Goal: Information Seeking & Learning: Learn about a topic

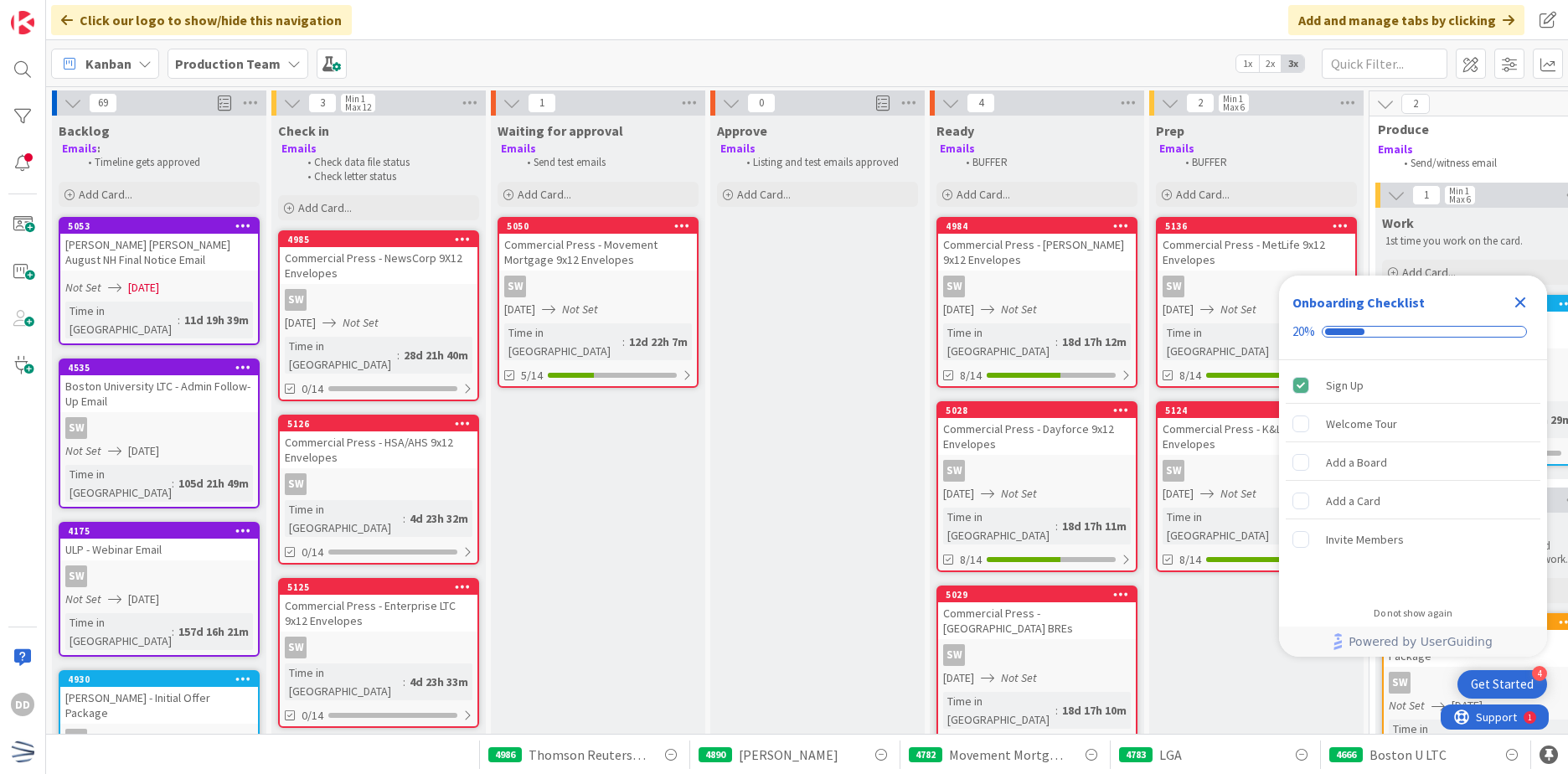
click at [278, 60] on div "Production Team" at bounding box center [238, 64] width 141 height 30
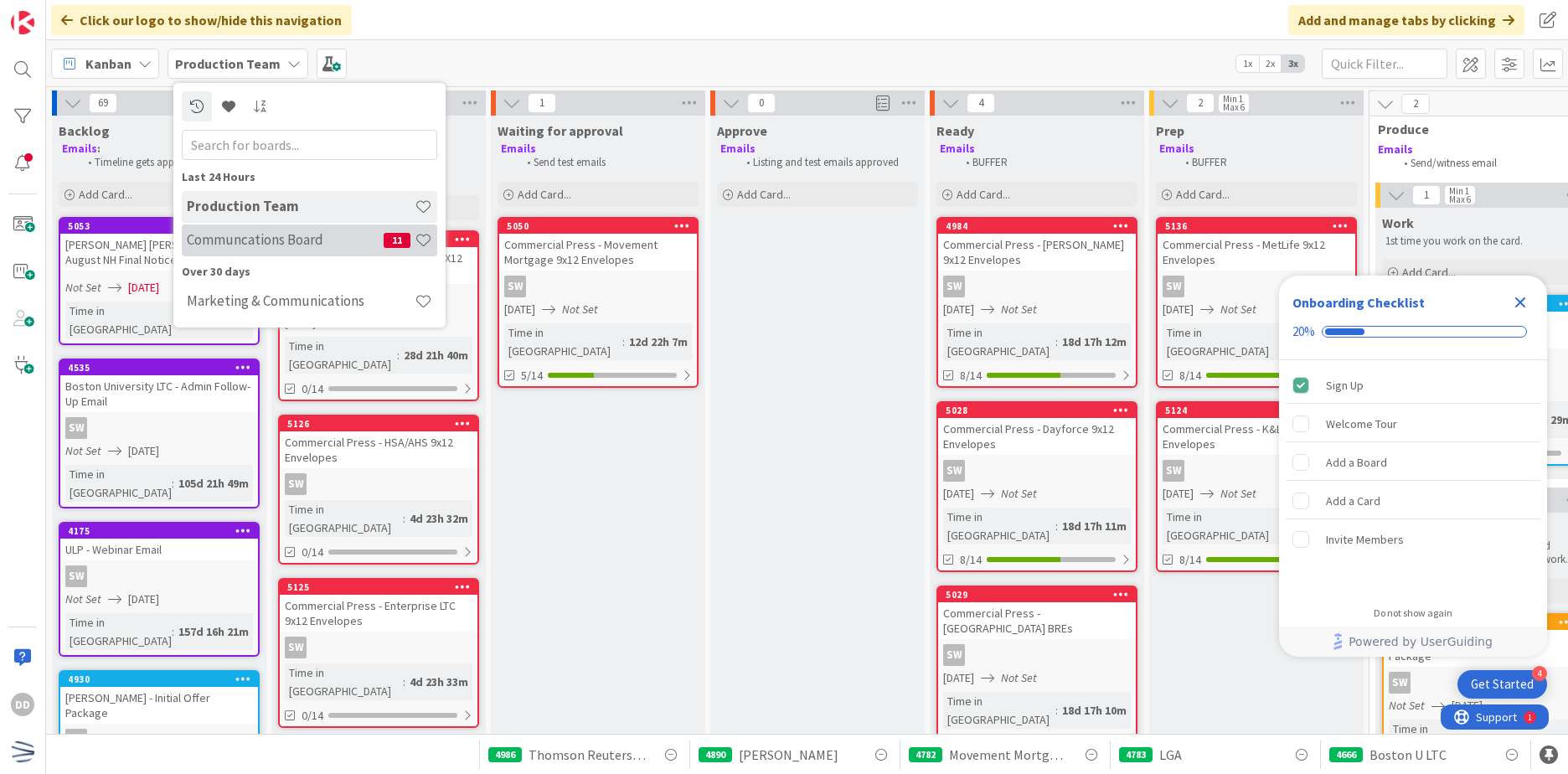
click at [294, 232] on h4 "Communcations Board" at bounding box center [286, 239] width 197 height 17
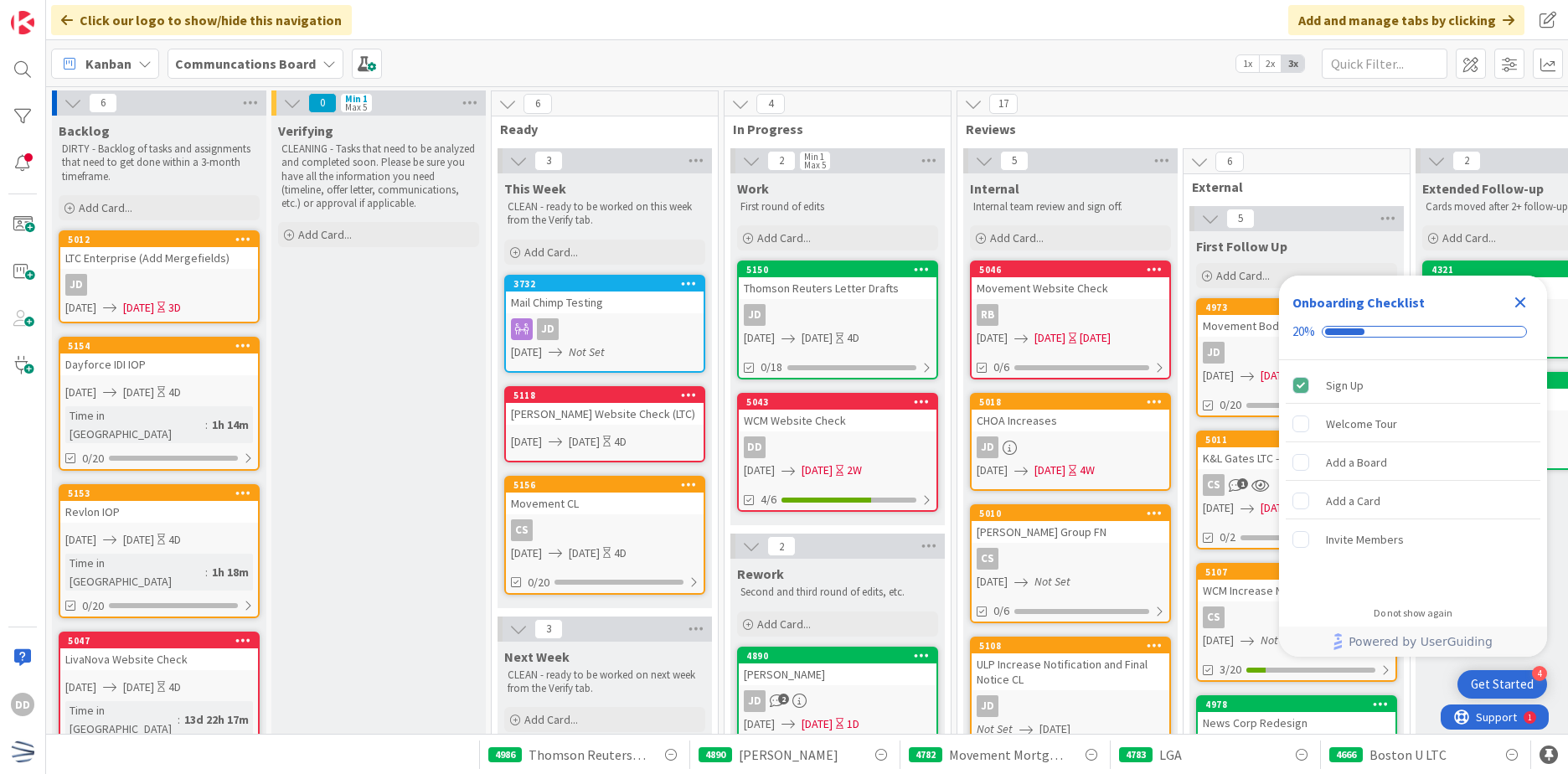
click at [1518, 301] on icon "Close Checklist" at bounding box center [1520, 303] width 11 height 11
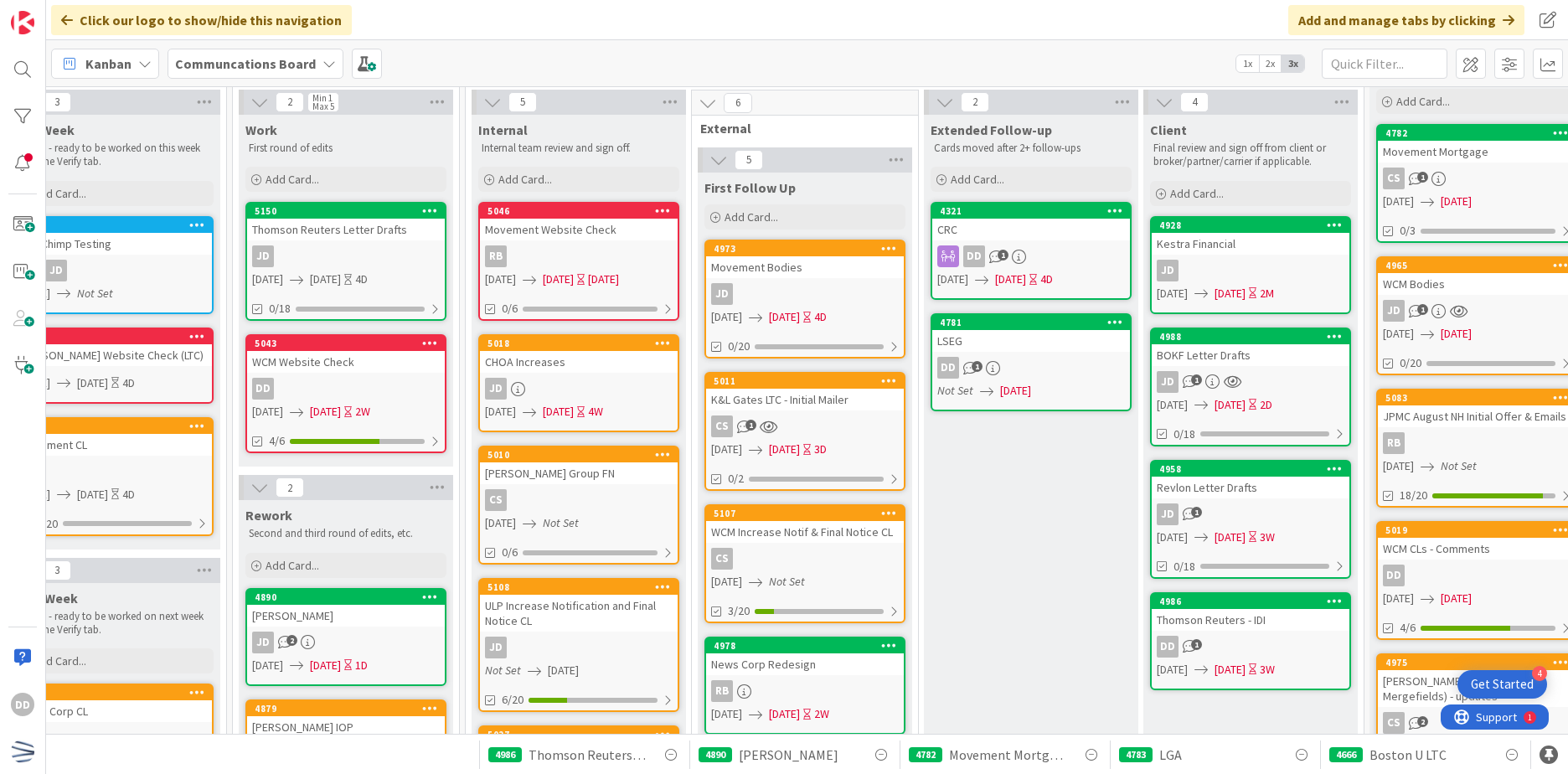
scroll to position [84, 492]
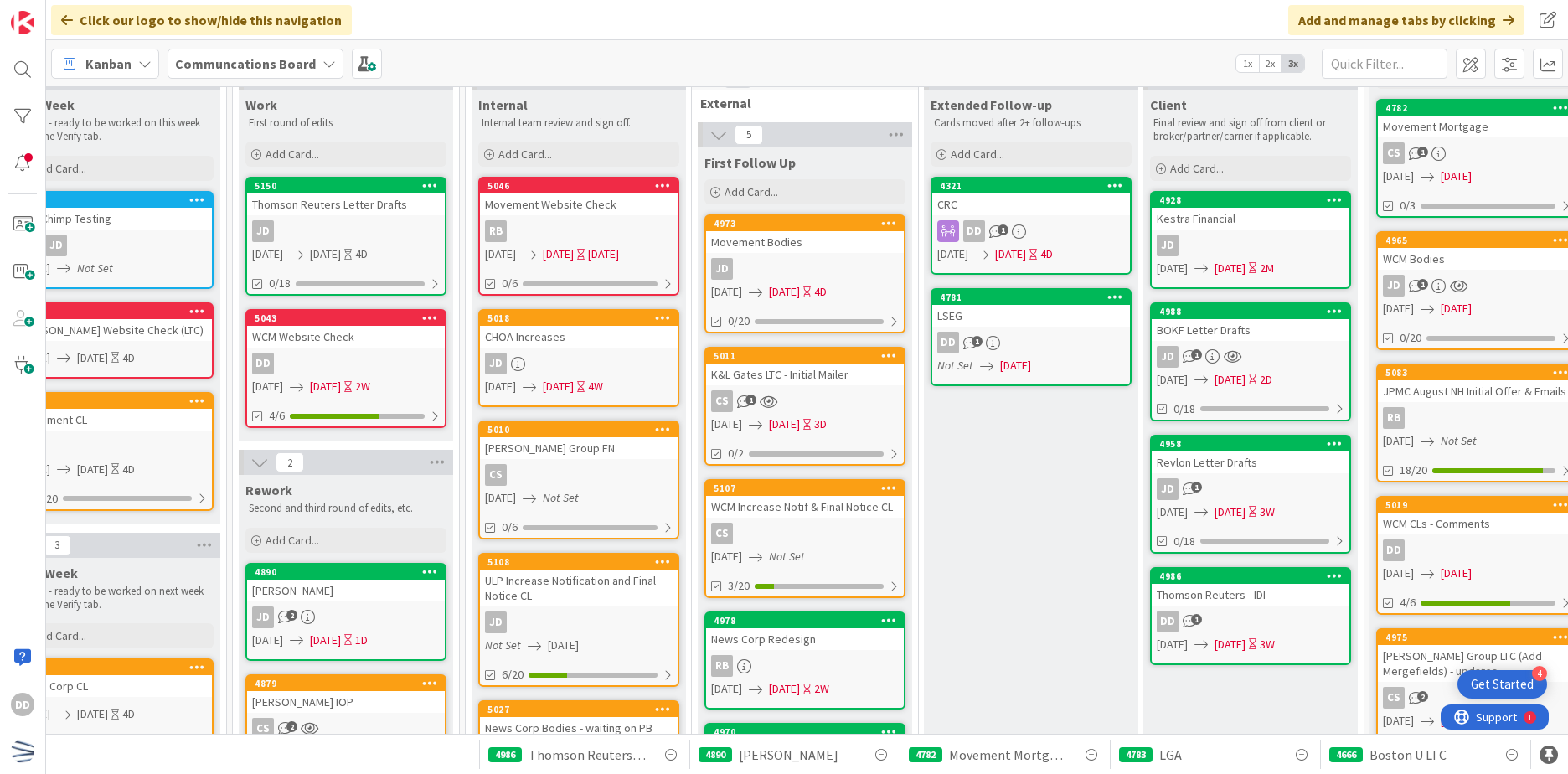
click at [824, 400] on div "CS 1" at bounding box center [804, 400] width 198 height 22
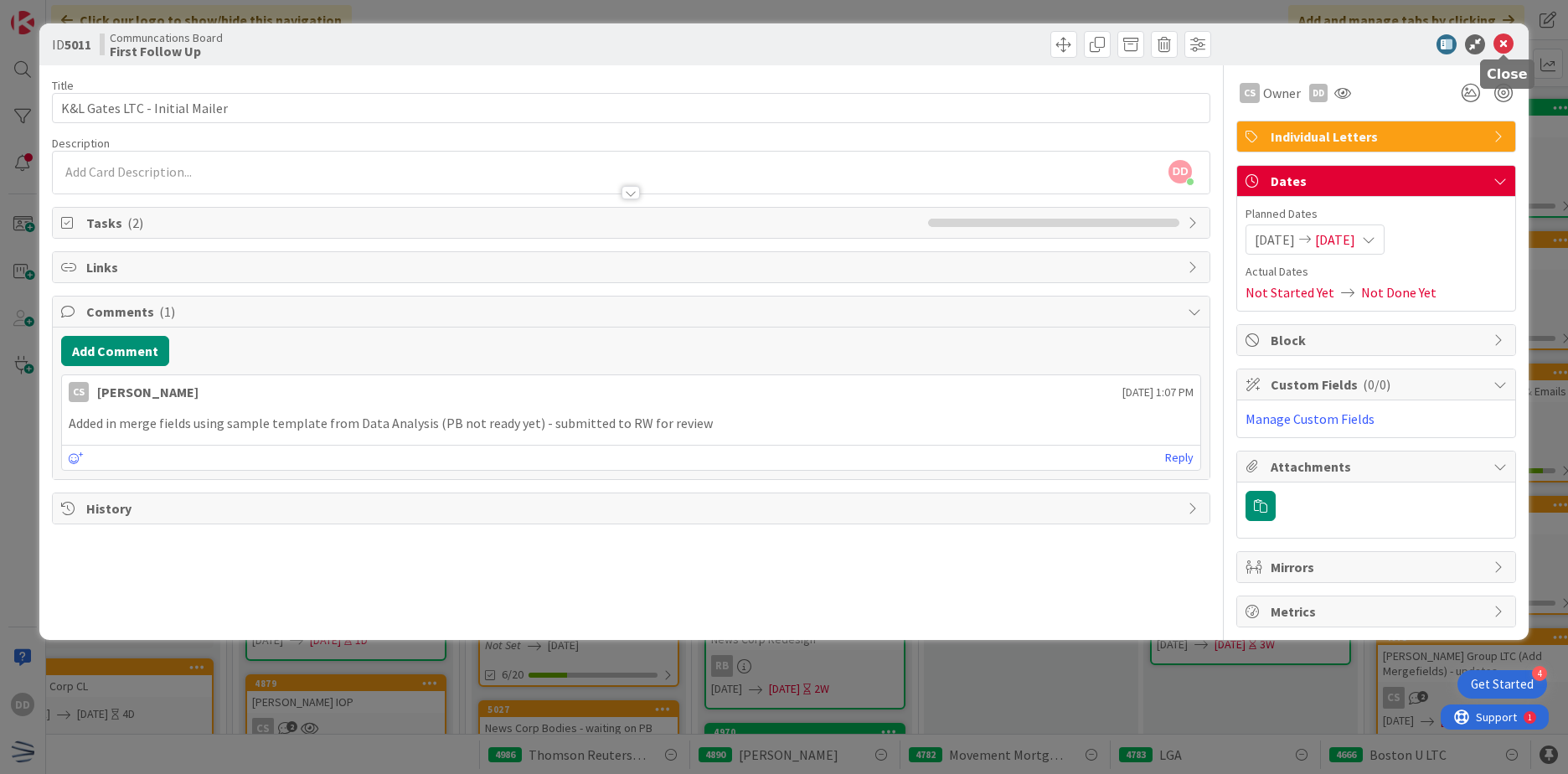
click at [1497, 44] on icon at bounding box center [1503, 44] width 20 height 20
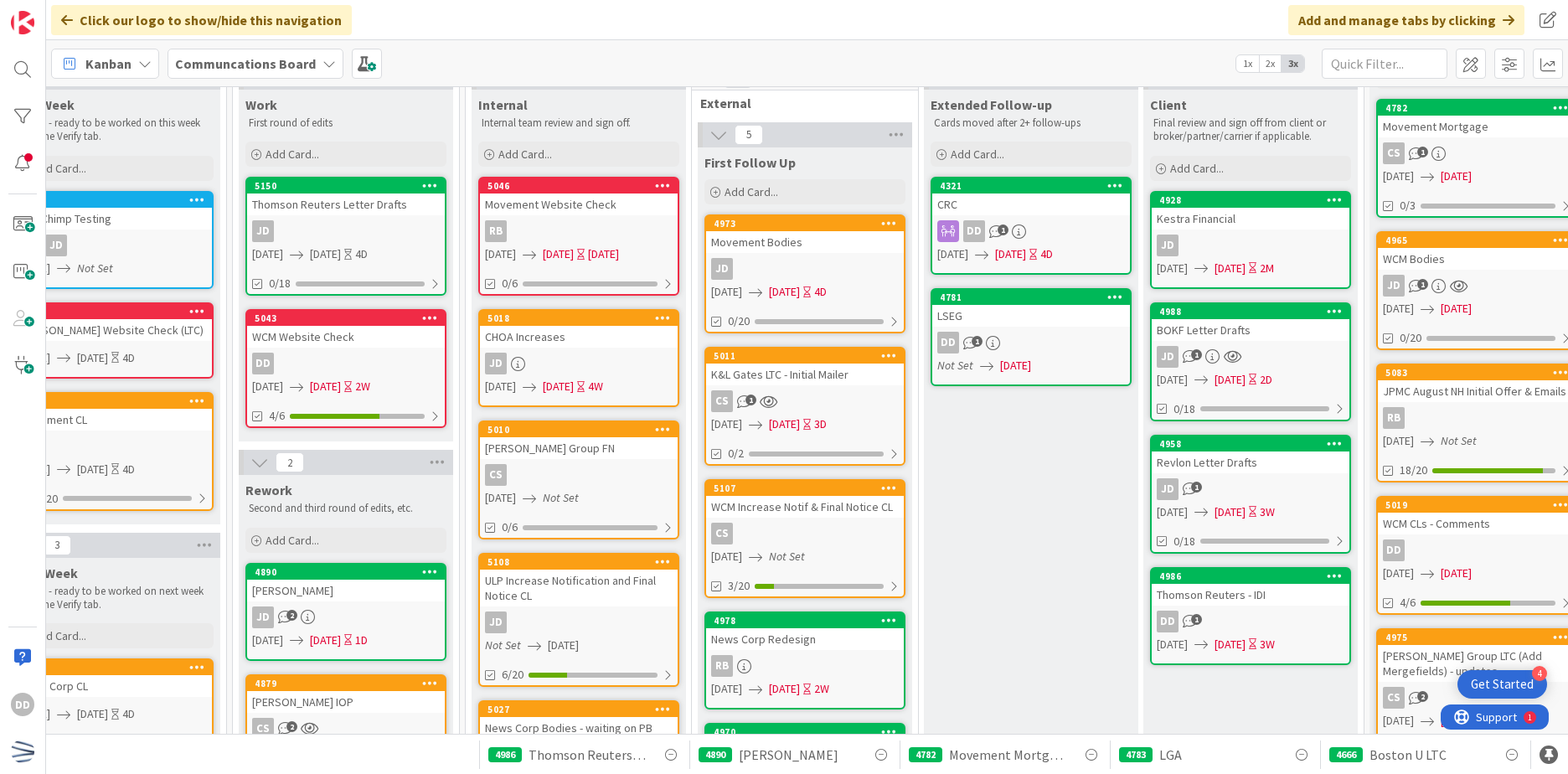
click at [1031, 333] on div "DD 1" at bounding box center [1031, 342] width 198 height 22
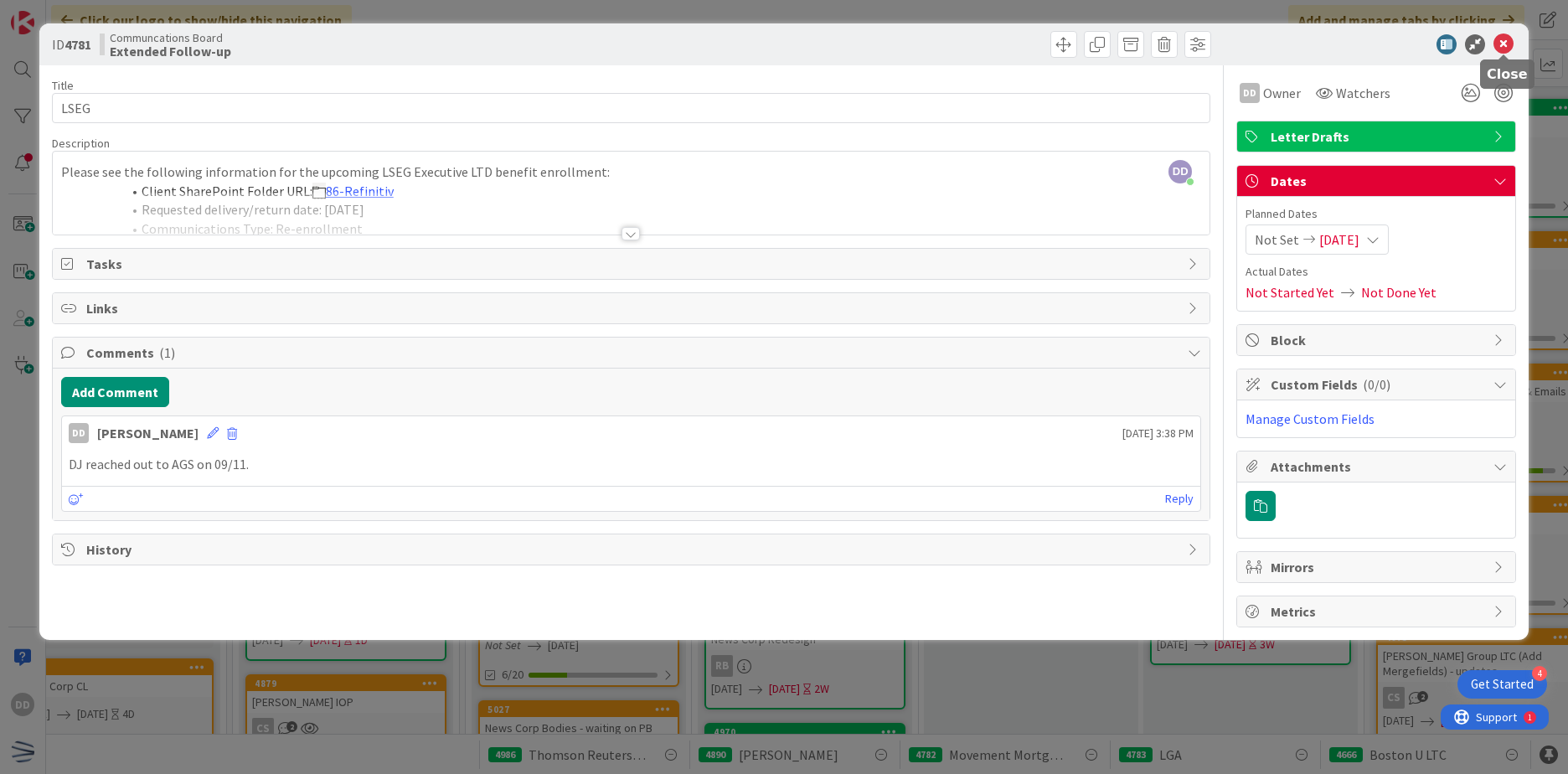
click at [1504, 43] on icon at bounding box center [1503, 44] width 20 height 20
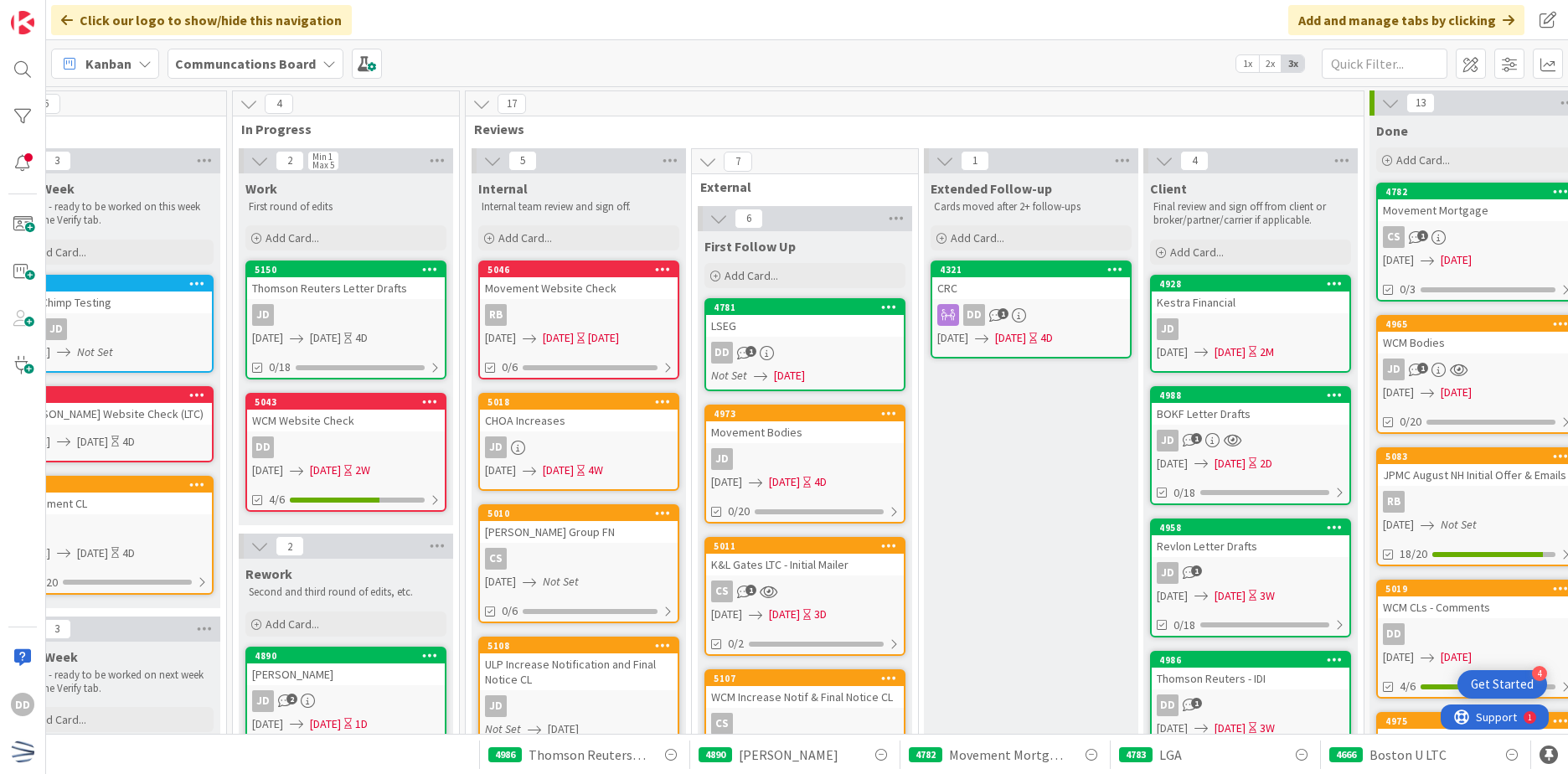
scroll to position [84, 492]
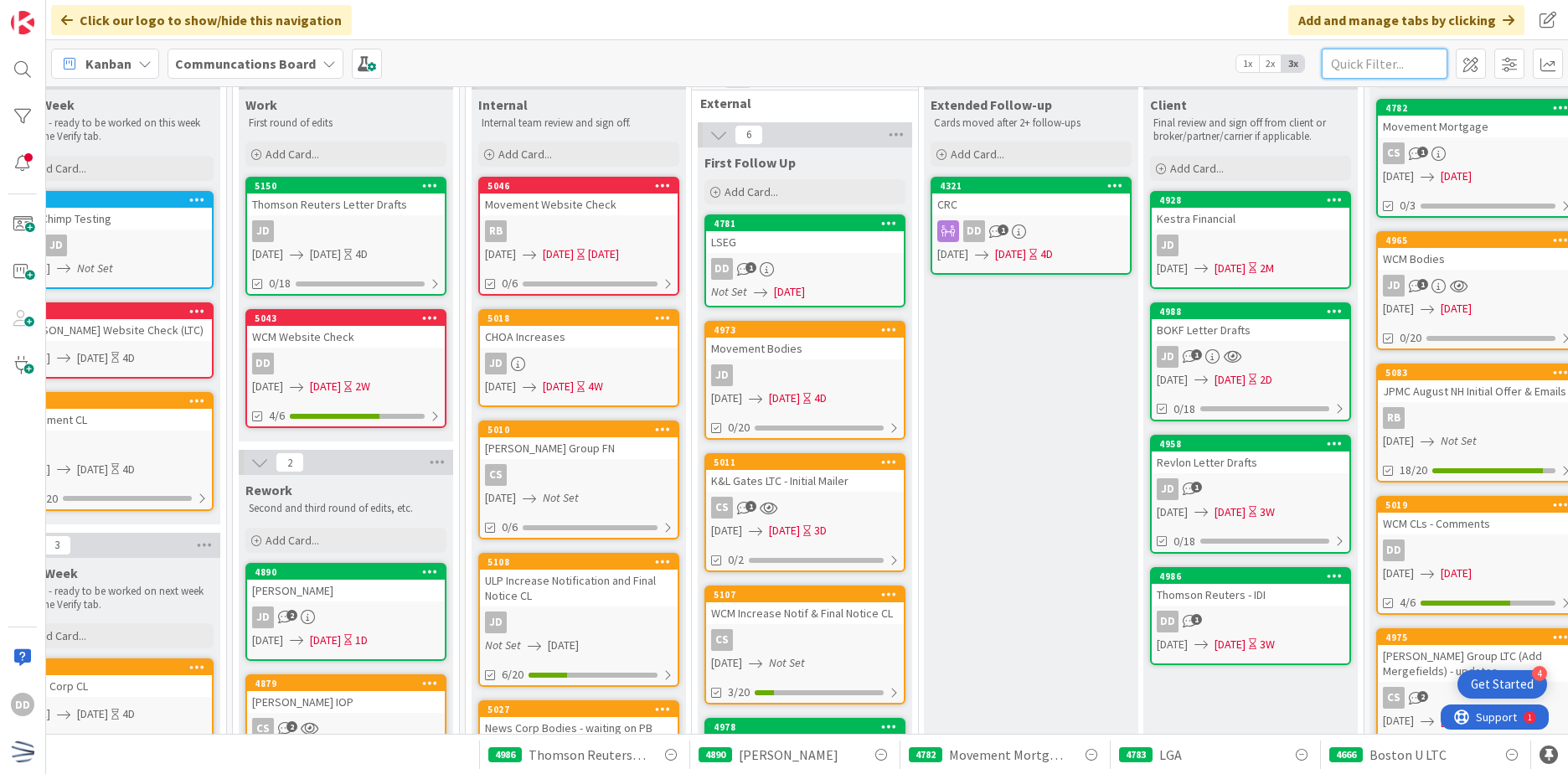
click at [1391, 54] on input "text" at bounding box center [1384, 64] width 125 height 30
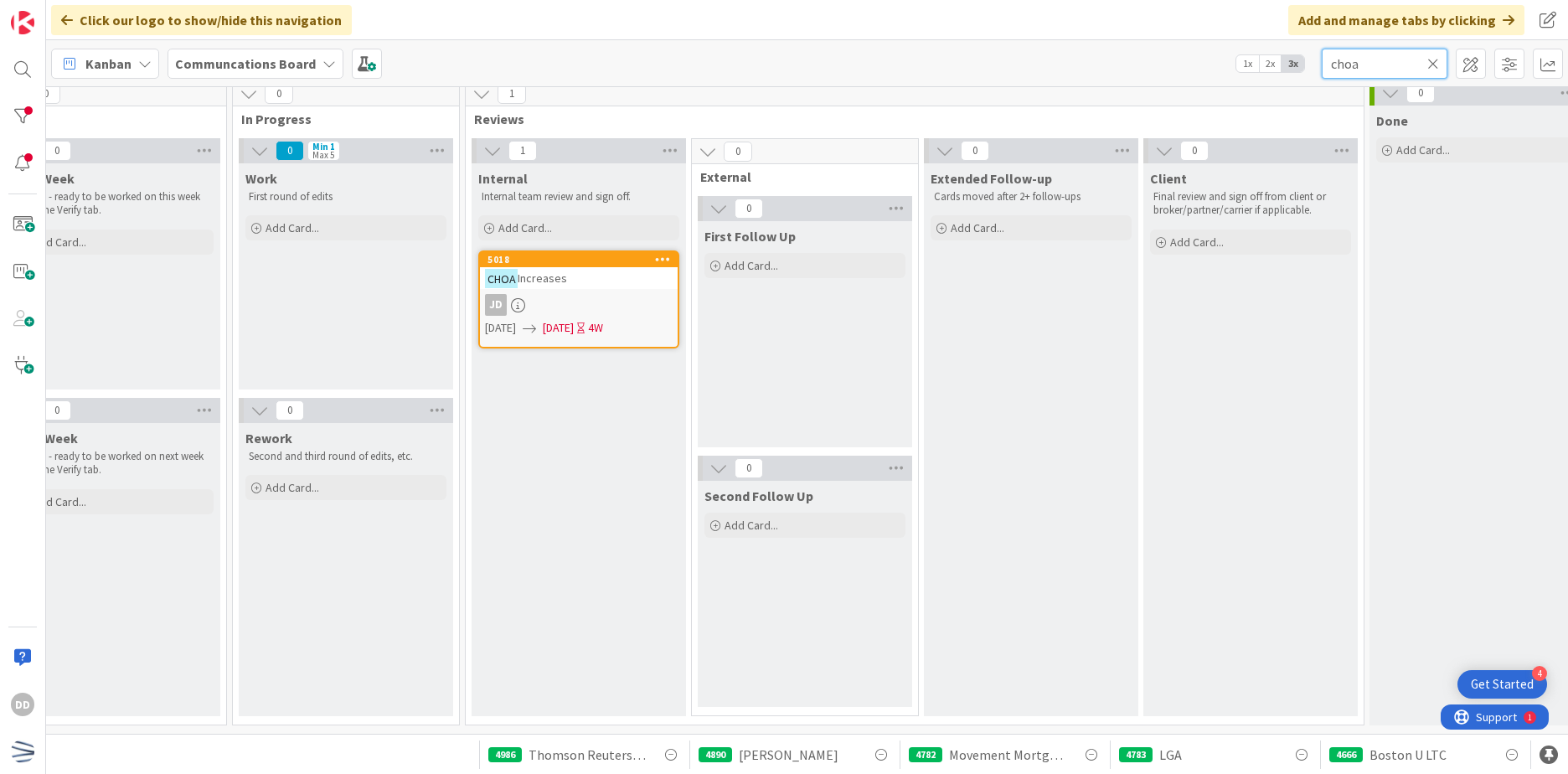
scroll to position [23, 492]
type input "choa"
click at [571, 274] on div "CHOA Increases" at bounding box center [578, 278] width 198 height 22
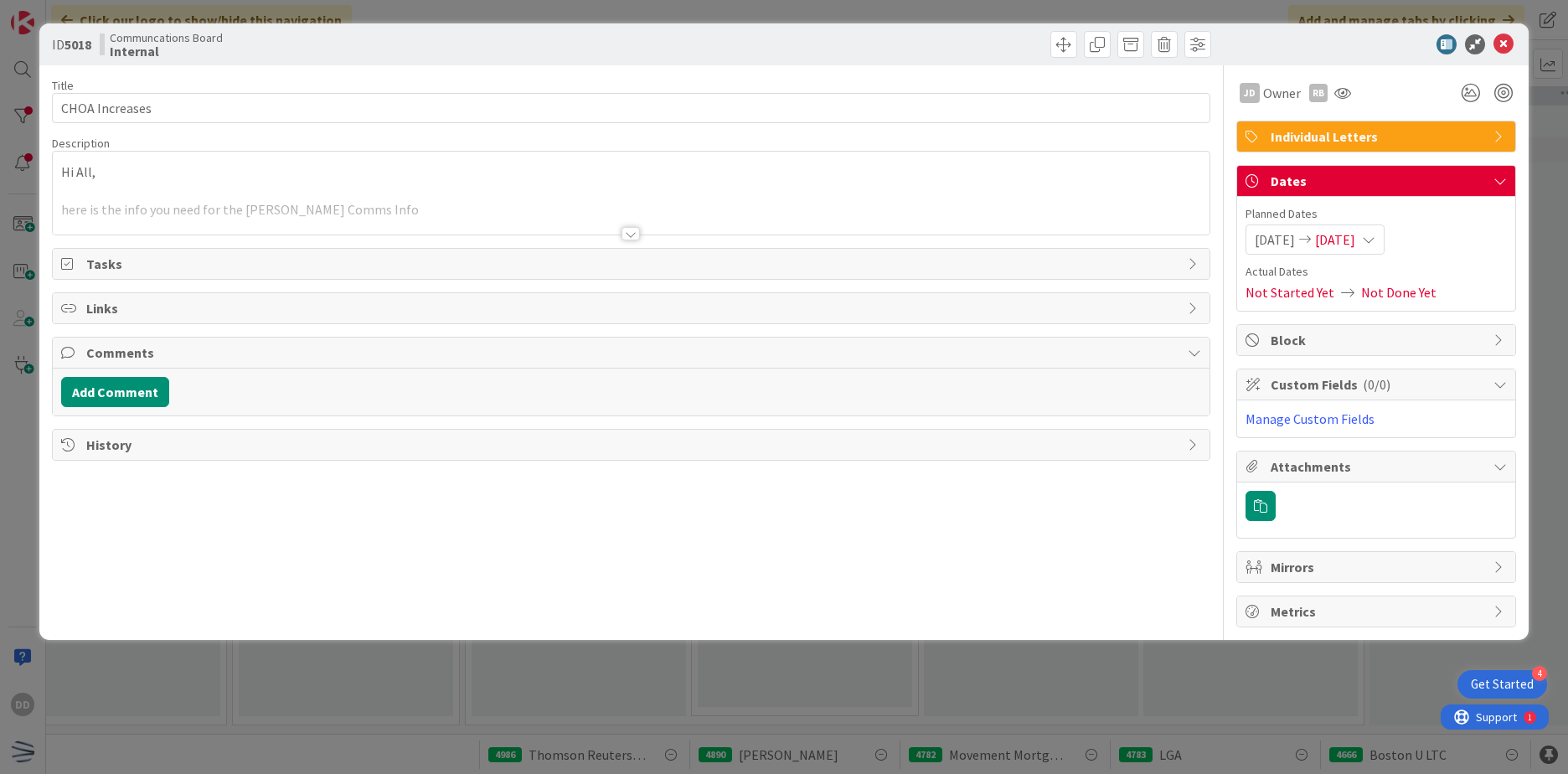
click at [632, 225] on div at bounding box center [631, 212] width 1157 height 43
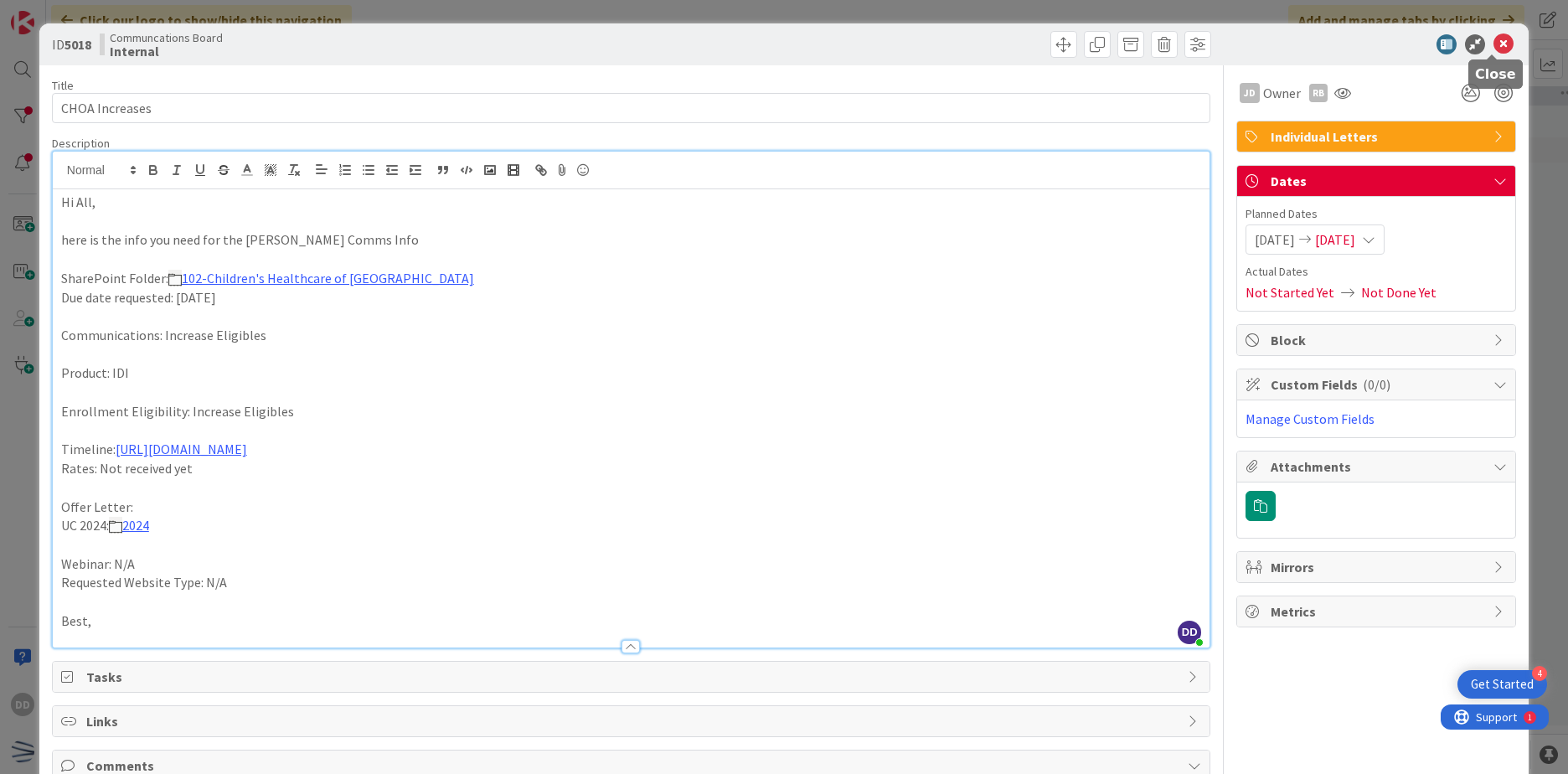
click at [1493, 42] on icon at bounding box center [1503, 44] width 20 height 20
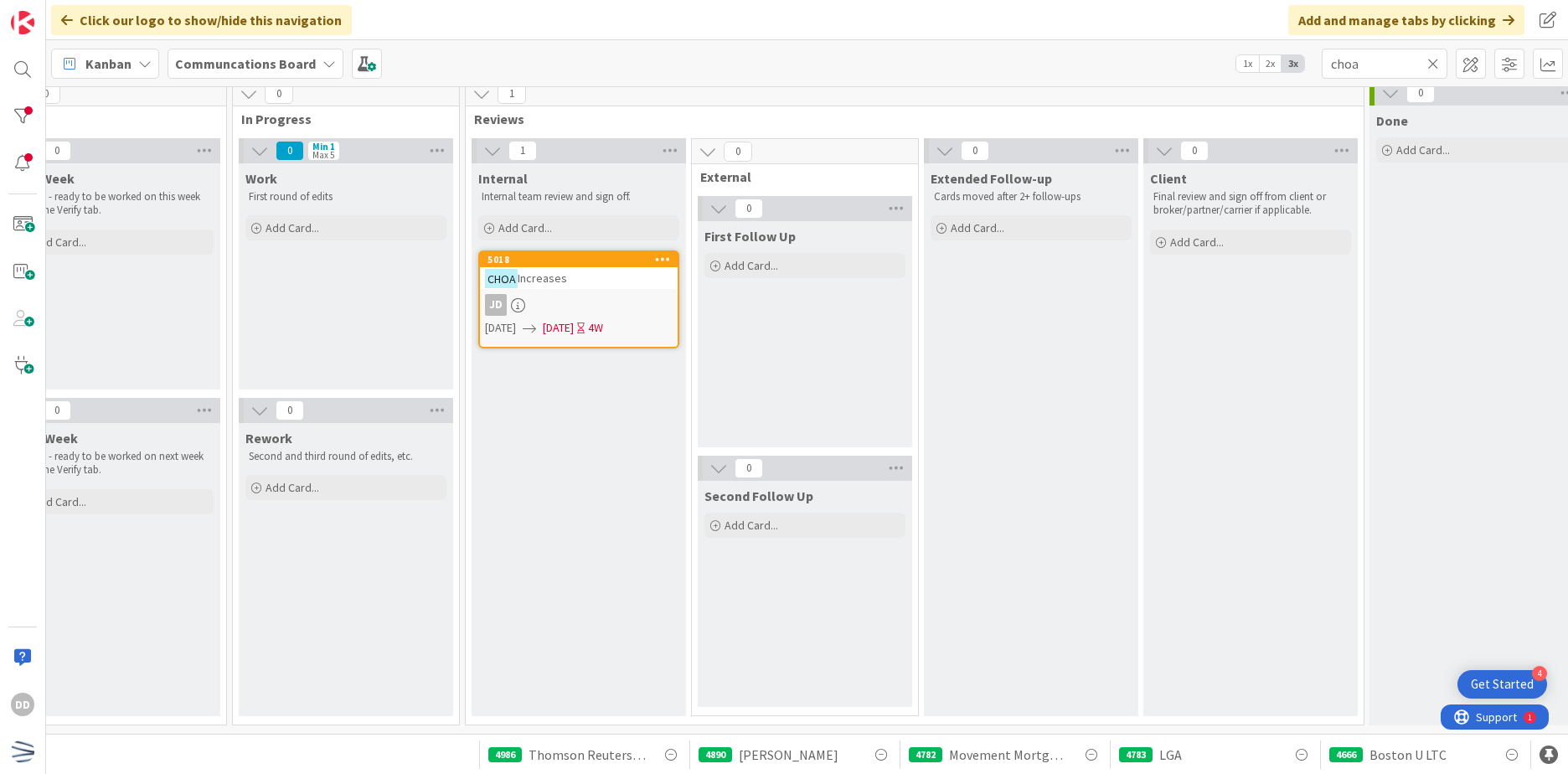
click at [1437, 68] on icon at bounding box center [1432, 63] width 11 height 15
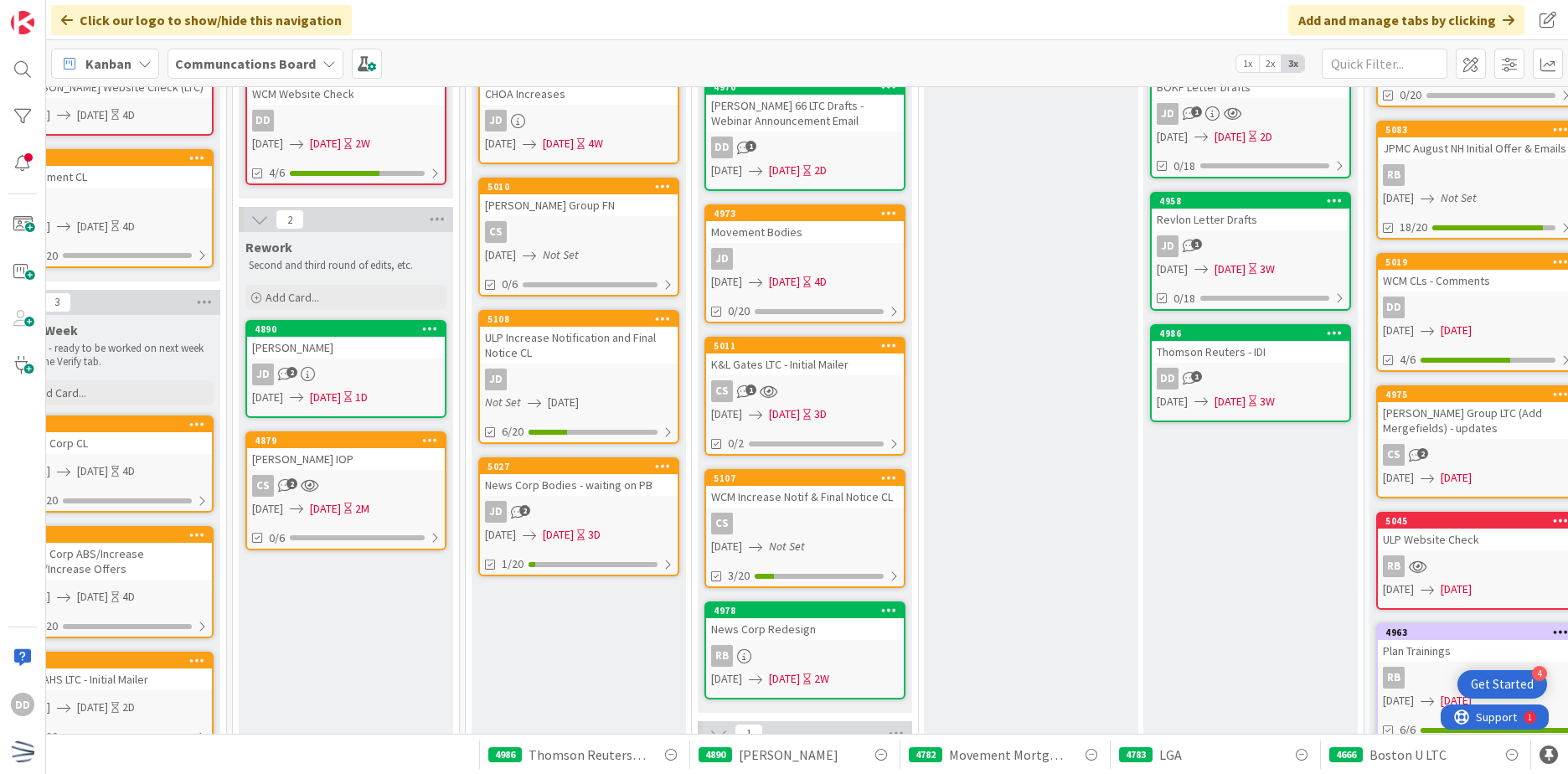
scroll to position [321, 492]
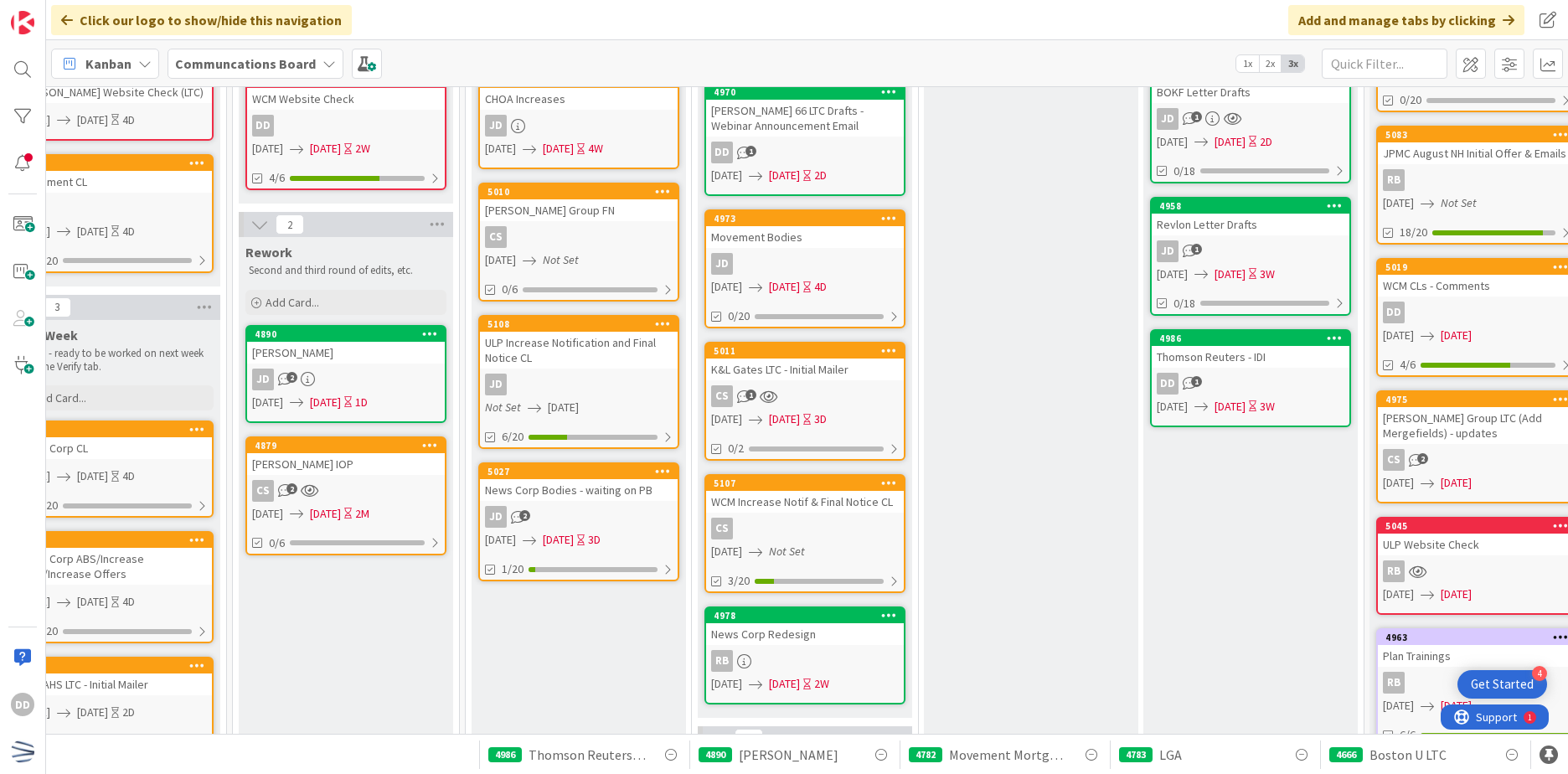
click at [845, 508] on div "WCM Increase Notif & Final Notice CL" at bounding box center [804, 501] width 198 height 22
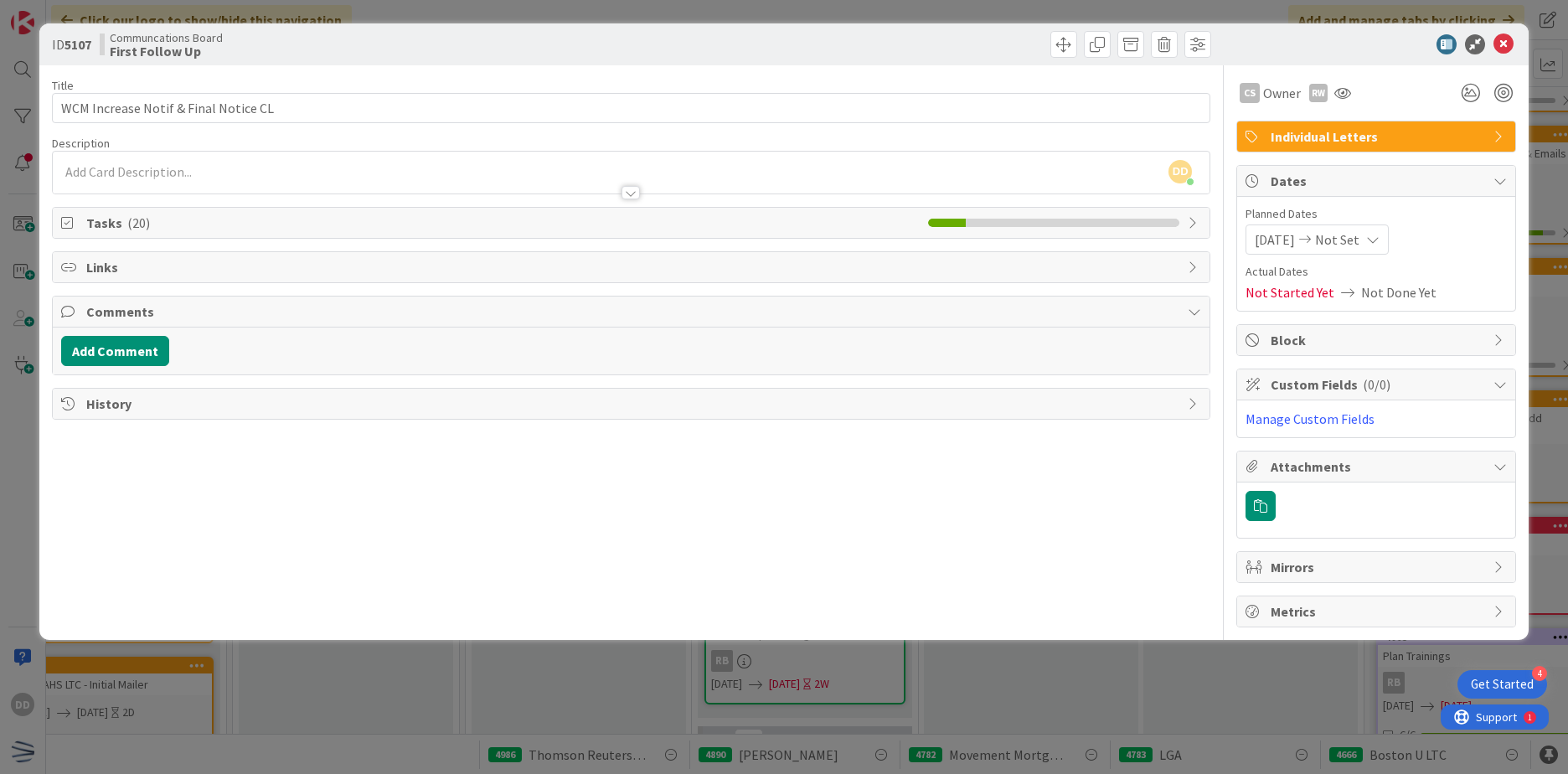
click at [139, 405] on span "History" at bounding box center [632, 403] width 1093 height 20
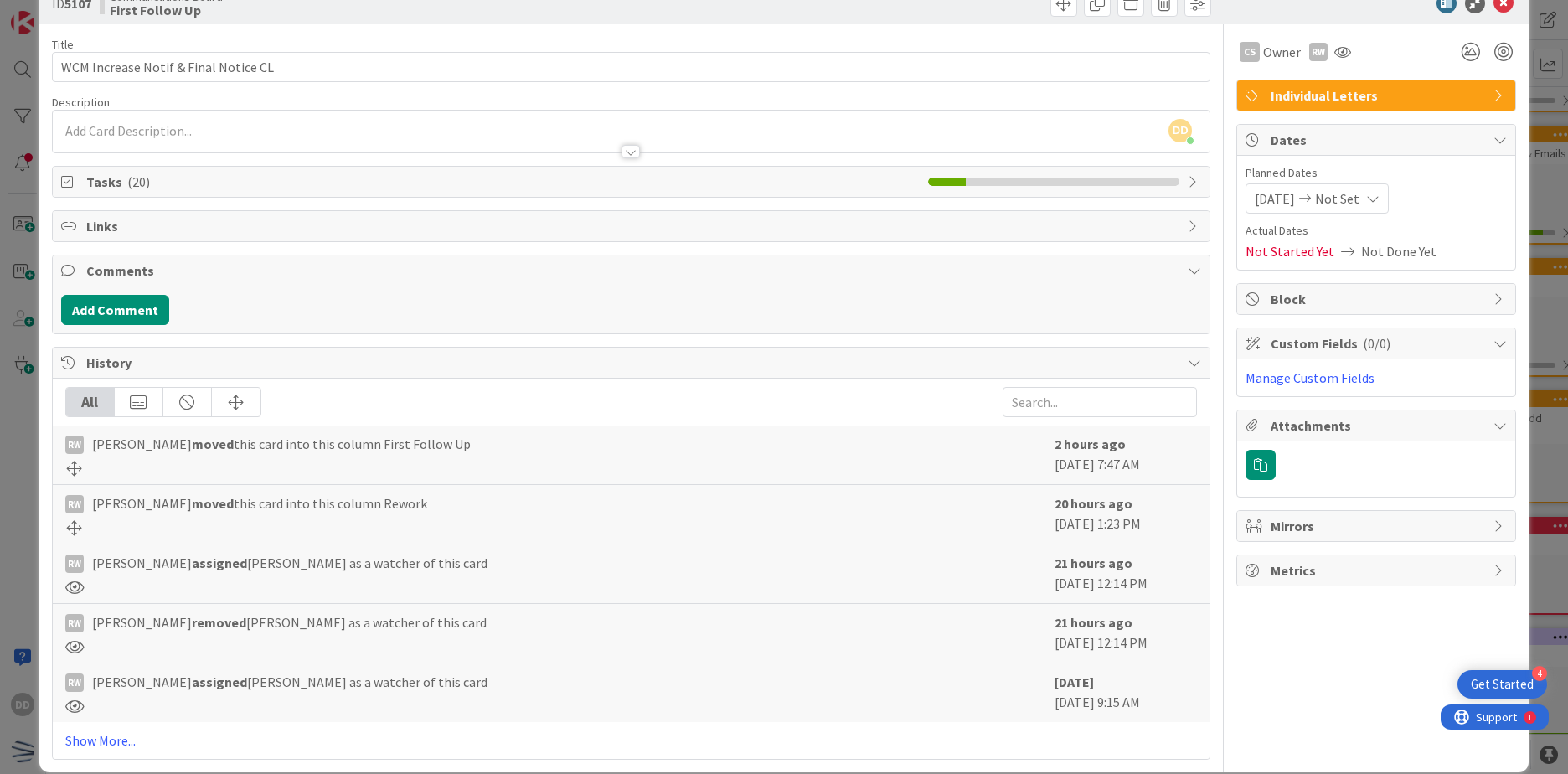
scroll to position [63, 0]
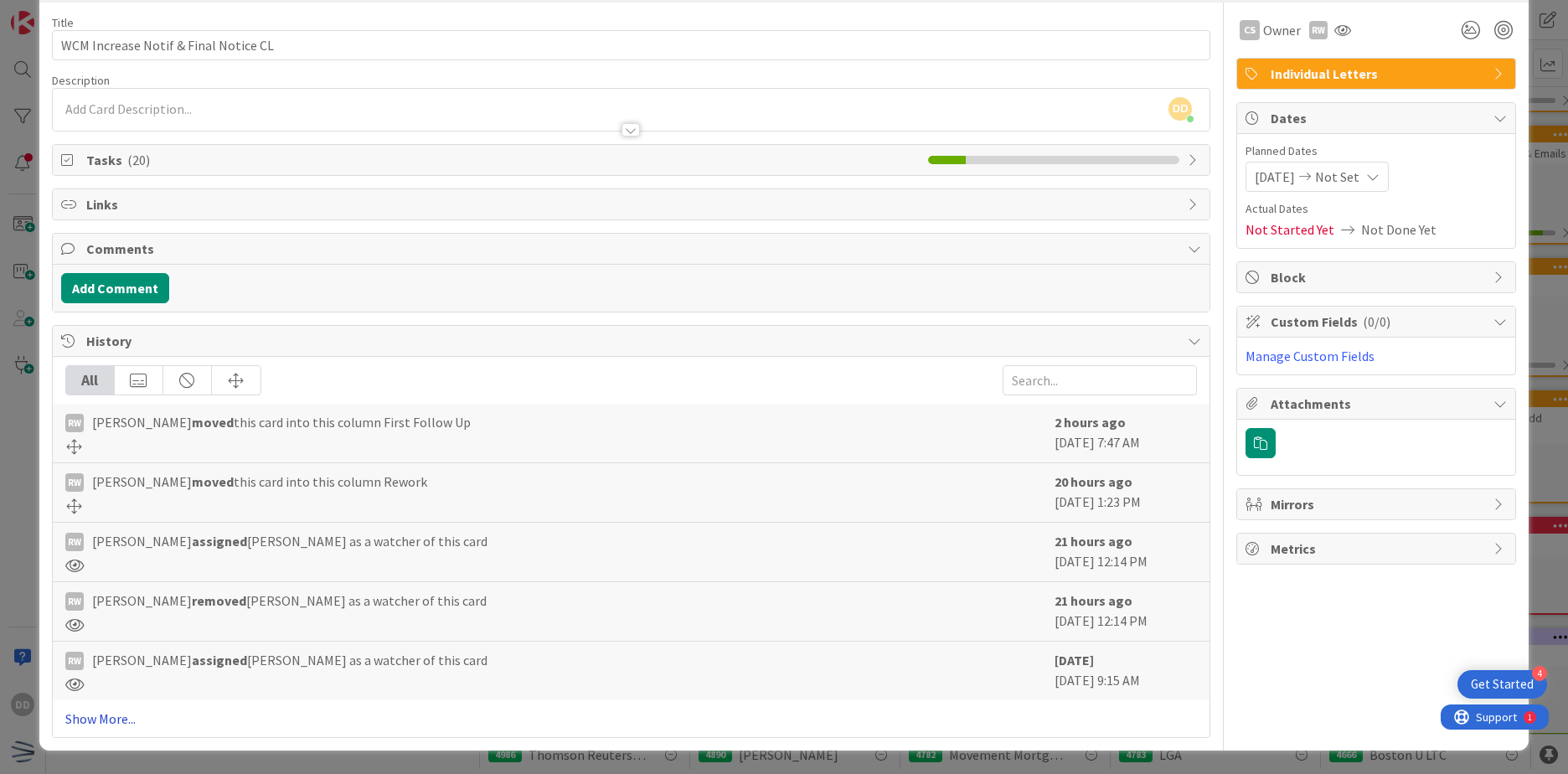
click at [108, 720] on link "Show More..." at bounding box center [631, 718] width 1132 height 20
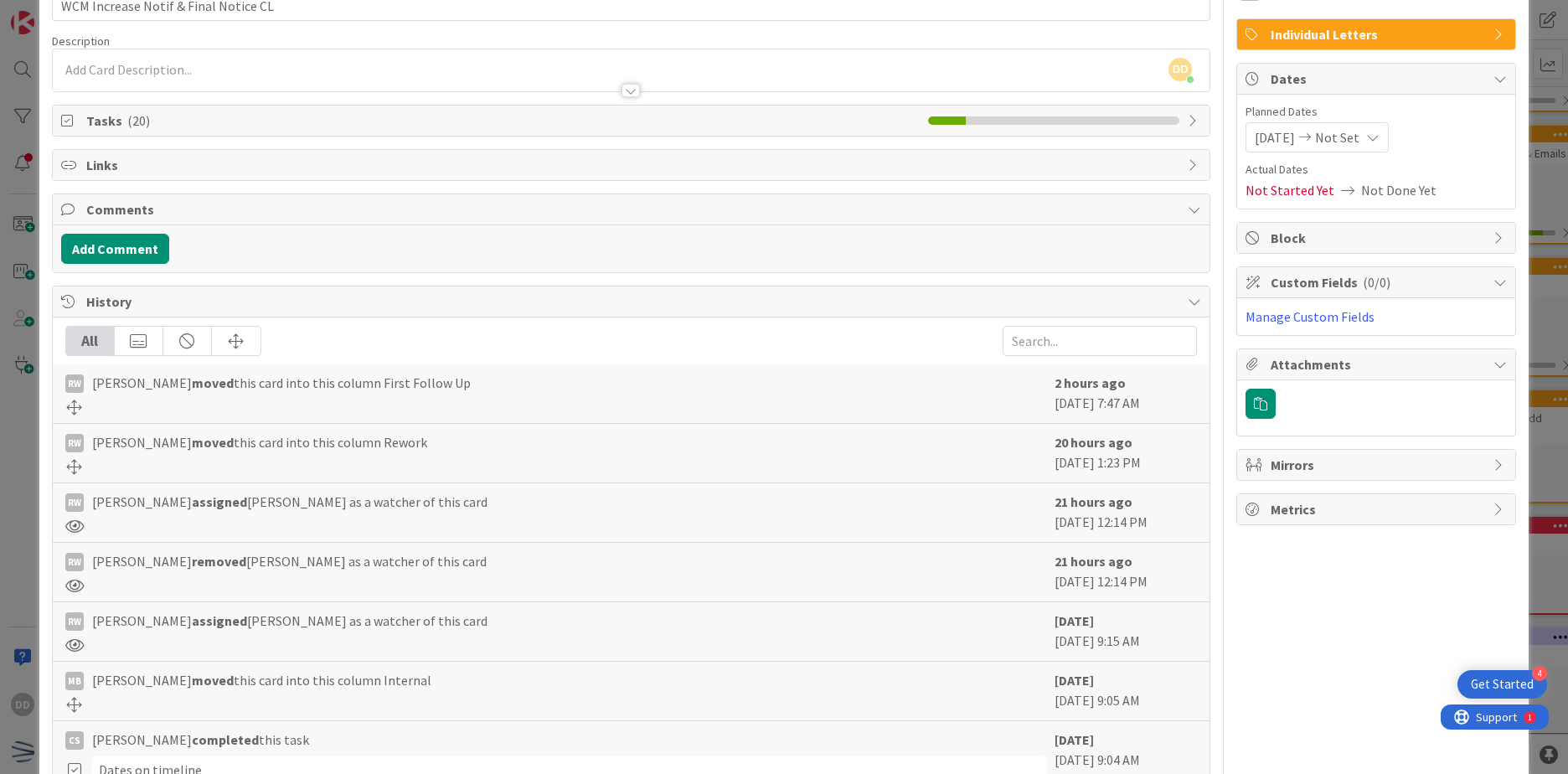
scroll to position [0, 0]
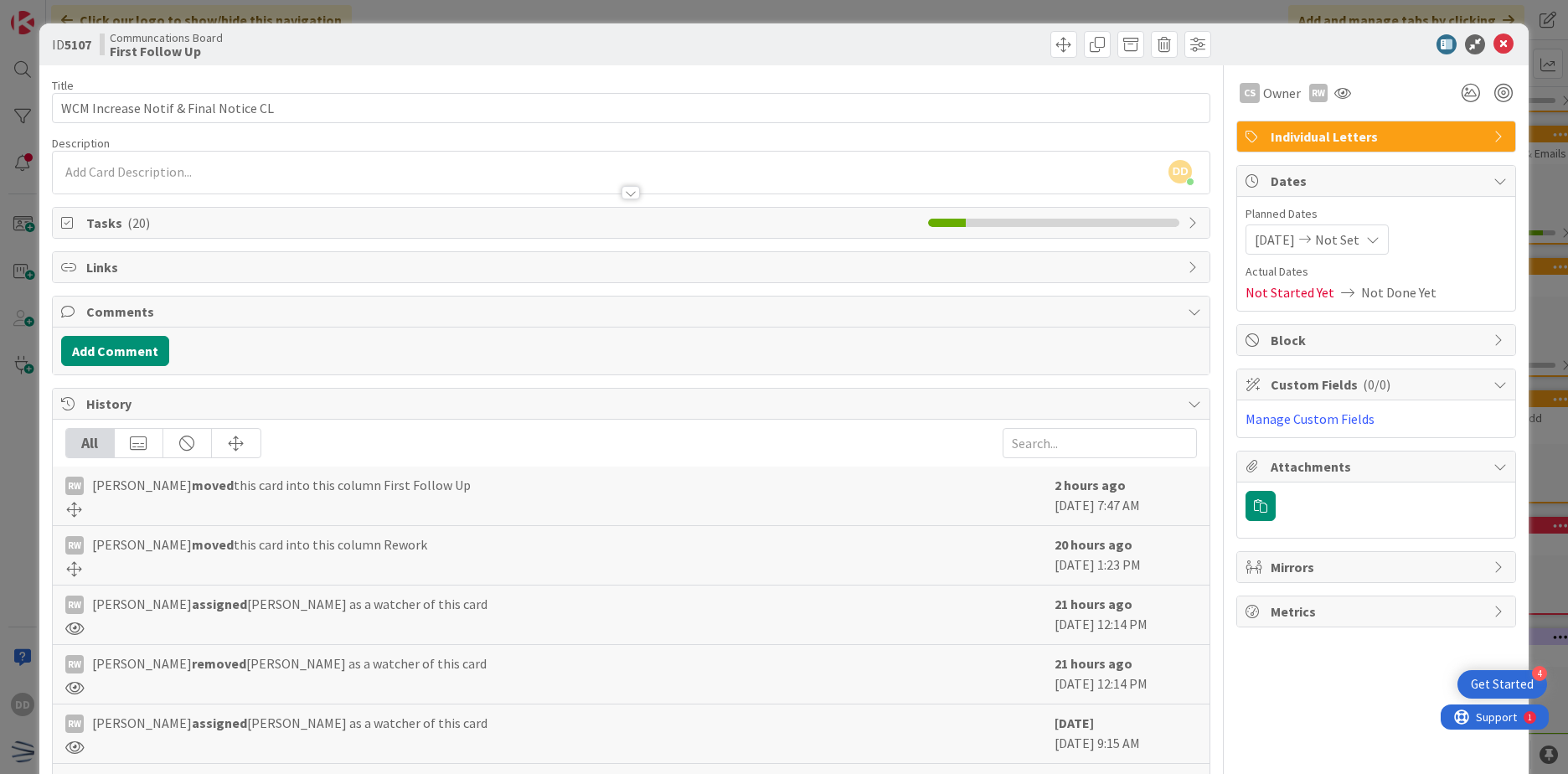
click at [624, 187] on div at bounding box center [630, 192] width 18 height 13
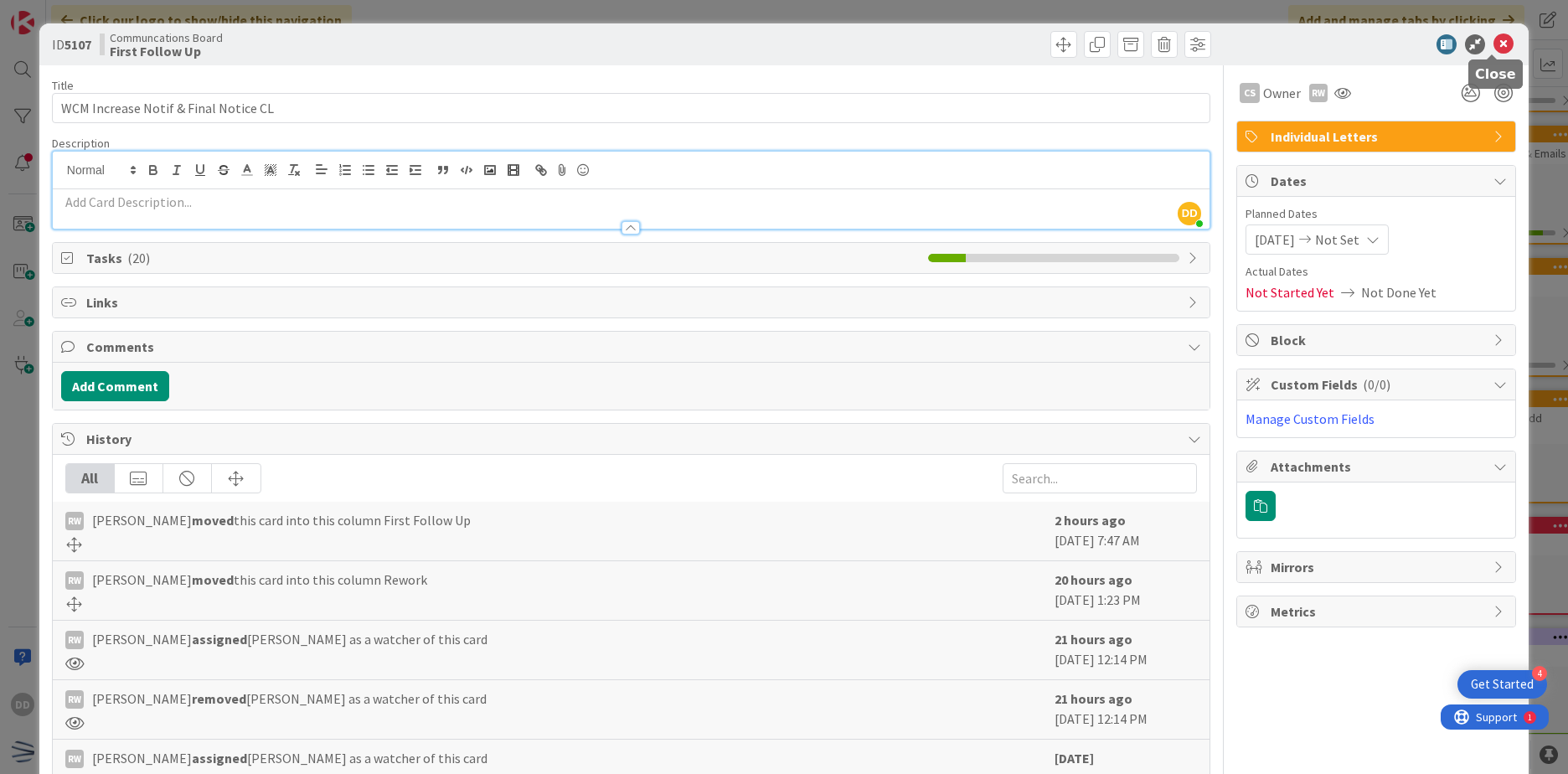
click at [1493, 47] on icon at bounding box center [1503, 44] width 20 height 20
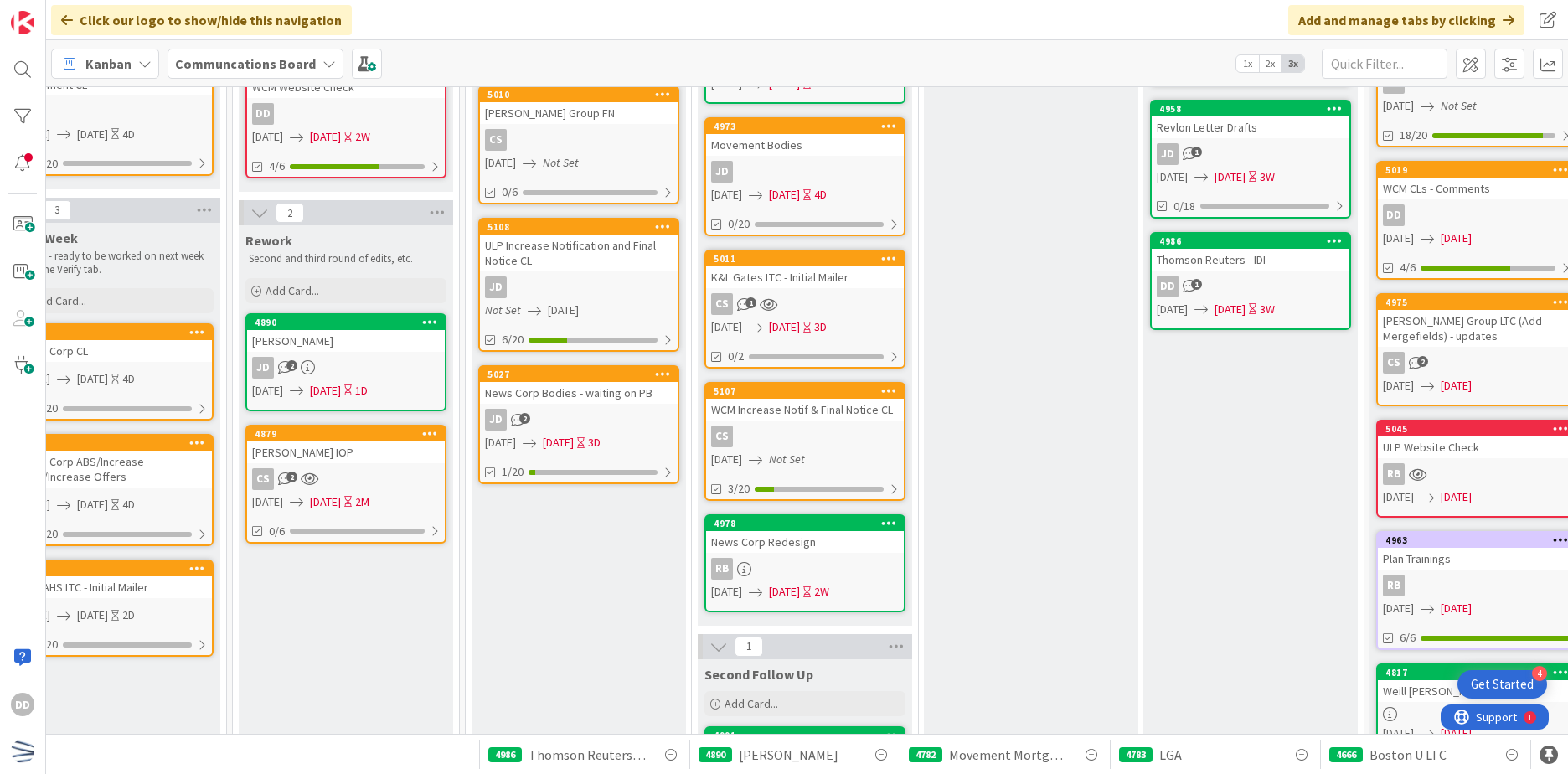
scroll to position [167, 492]
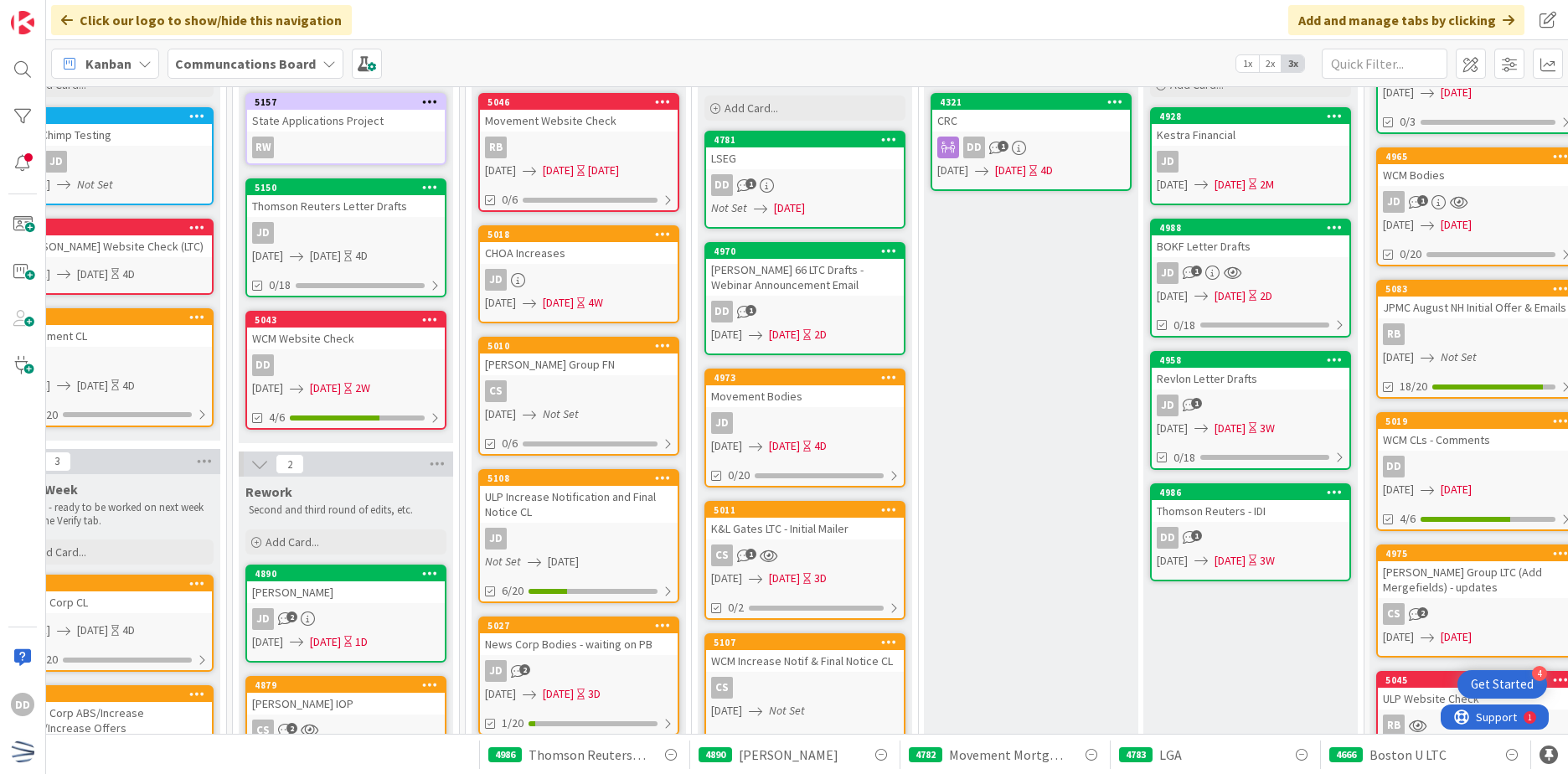
click at [389, 609] on div "JD 2" at bounding box center [346, 618] width 198 height 22
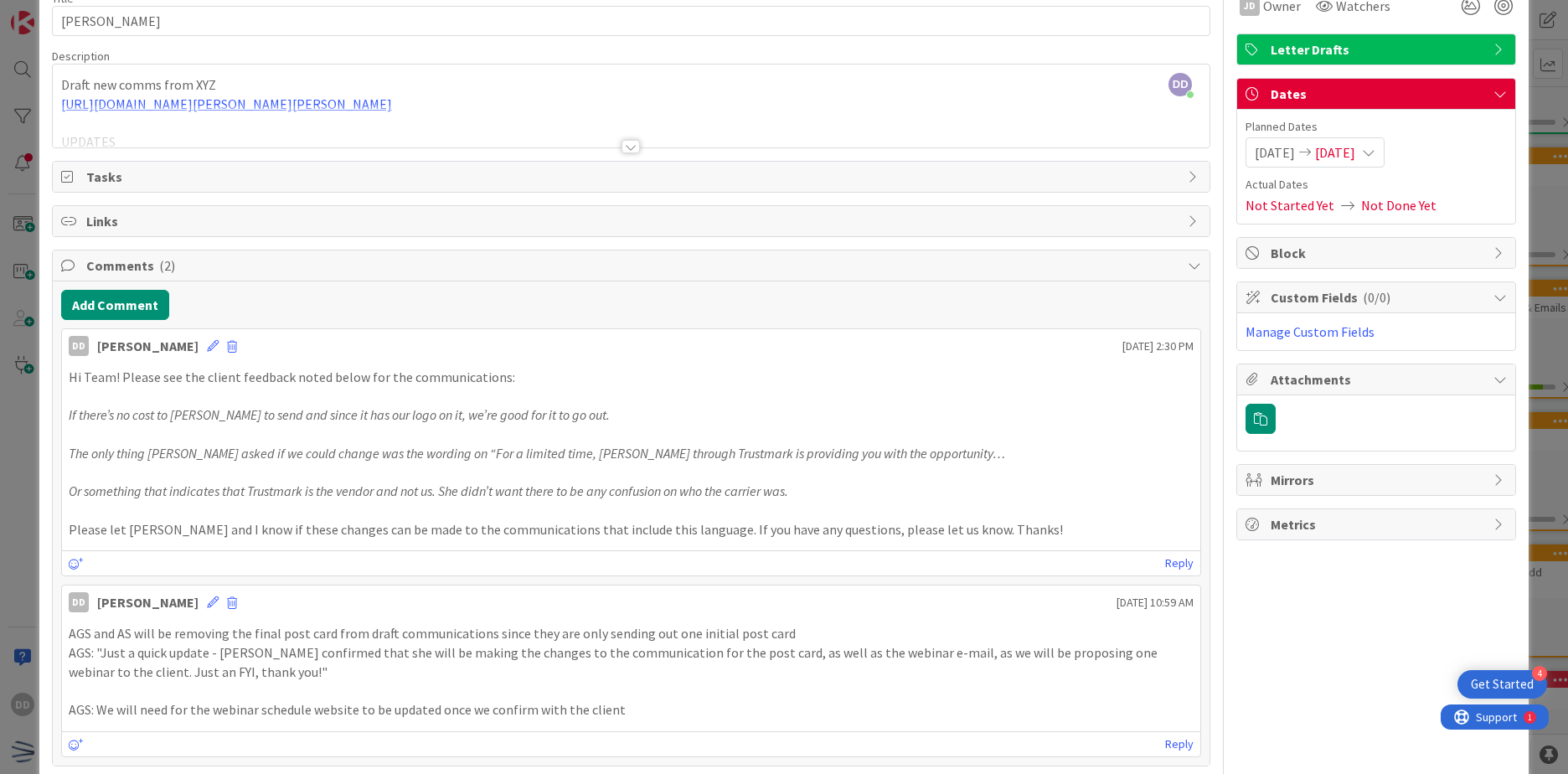
scroll to position [84, 0]
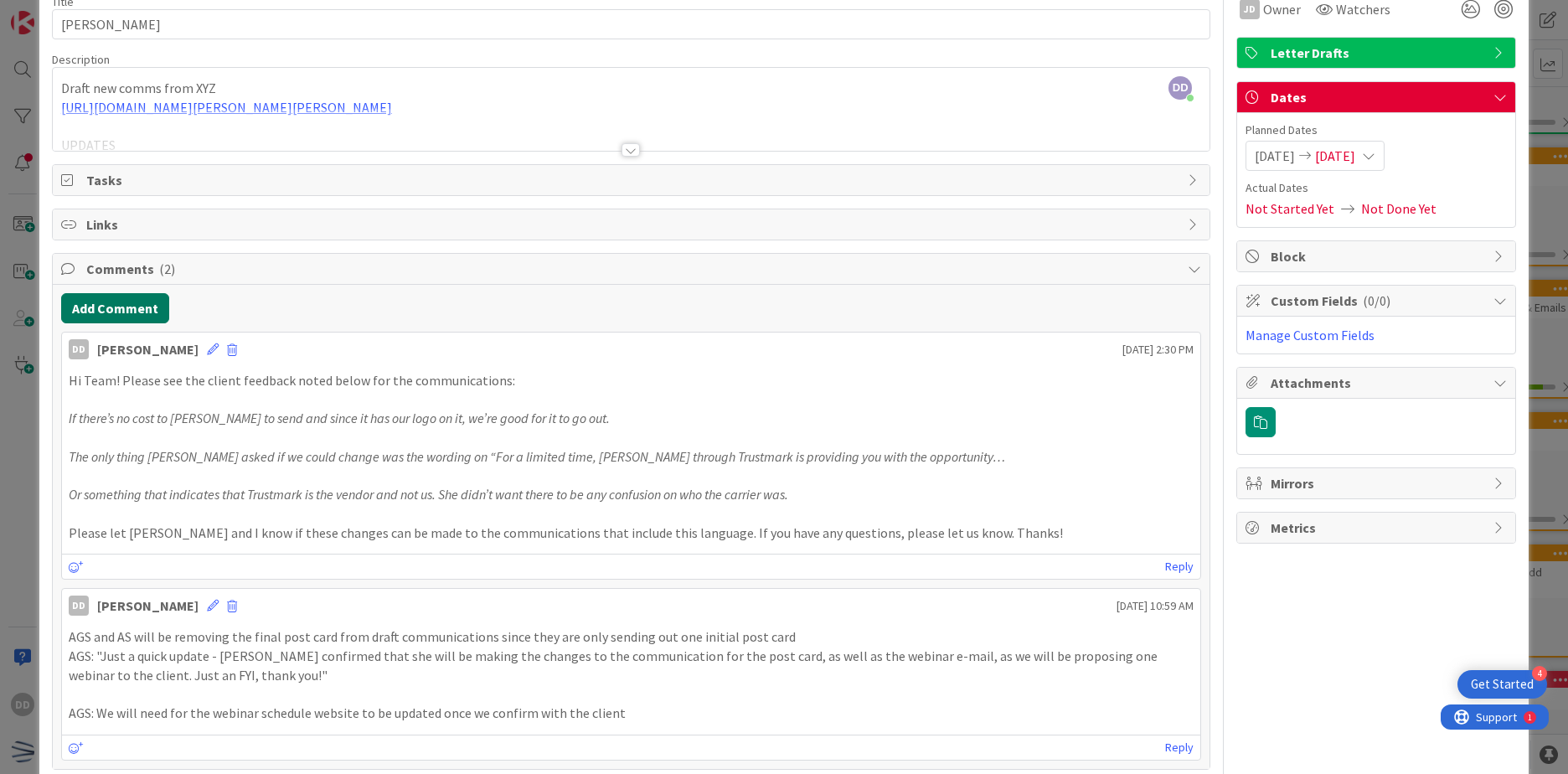
click at [141, 303] on button "Add Comment" at bounding box center [115, 308] width 108 height 30
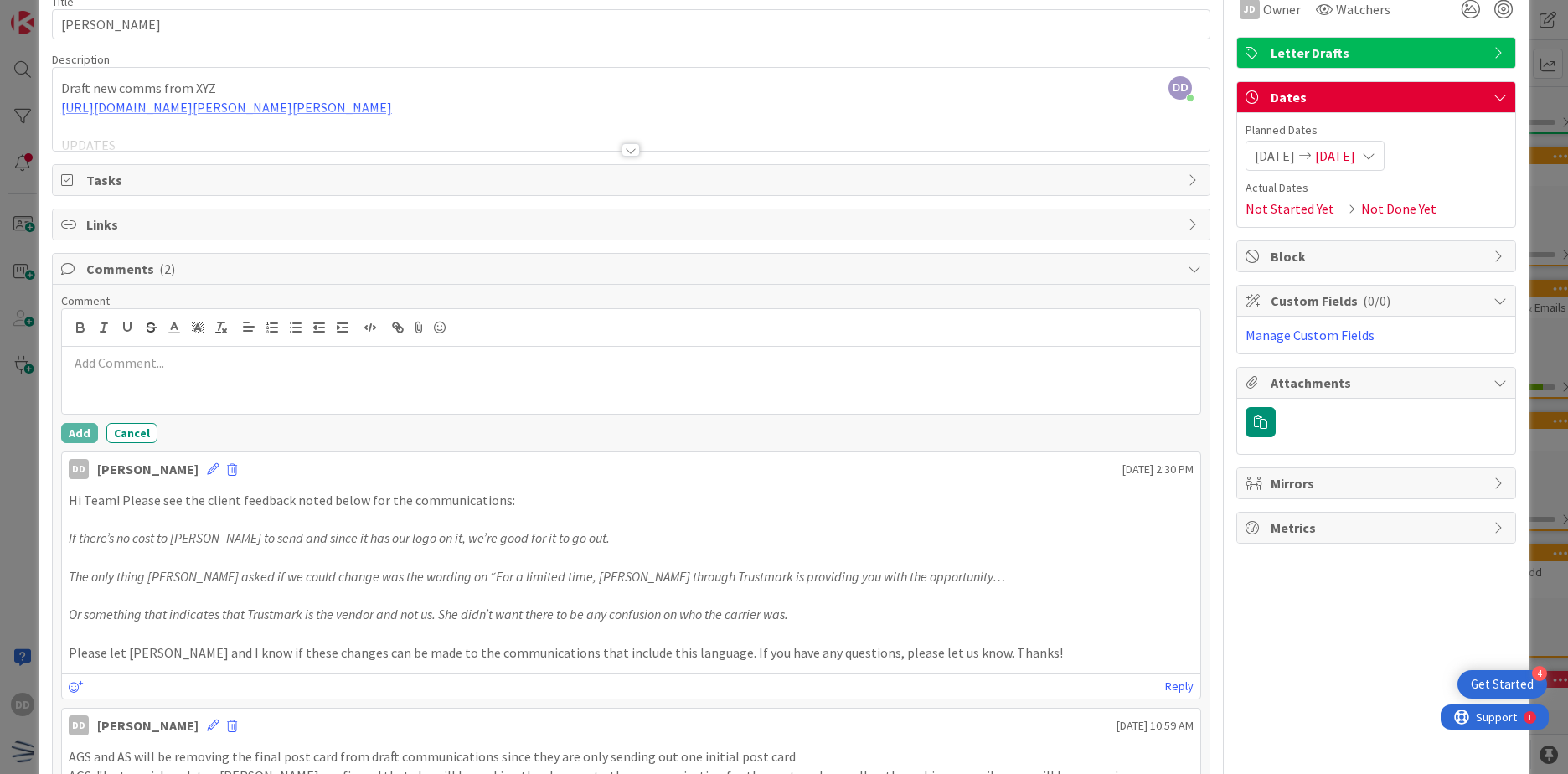
click at [276, 379] on div at bounding box center [630, 380] width 1138 height 67
click at [605, 367] on p "Add in a communication piece for existing clients to make changes to their poli…" at bounding box center [631, 363] width 1125 height 19
click at [279, 389] on div "Add in a communication piece for existing clients to make changes to their poli…" at bounding box center [630, 380] width 1138 height 67
click at [788, 380] on div "Add in a communication piece for existing clients to make changes to their poli…" at bounding box center [630, 380] width 1138 height 67
click at [71, 359] on p "Add in a communication piece for existing clients to make changes to their poli…" at bounding box center [631, 363] width 1125 height 19
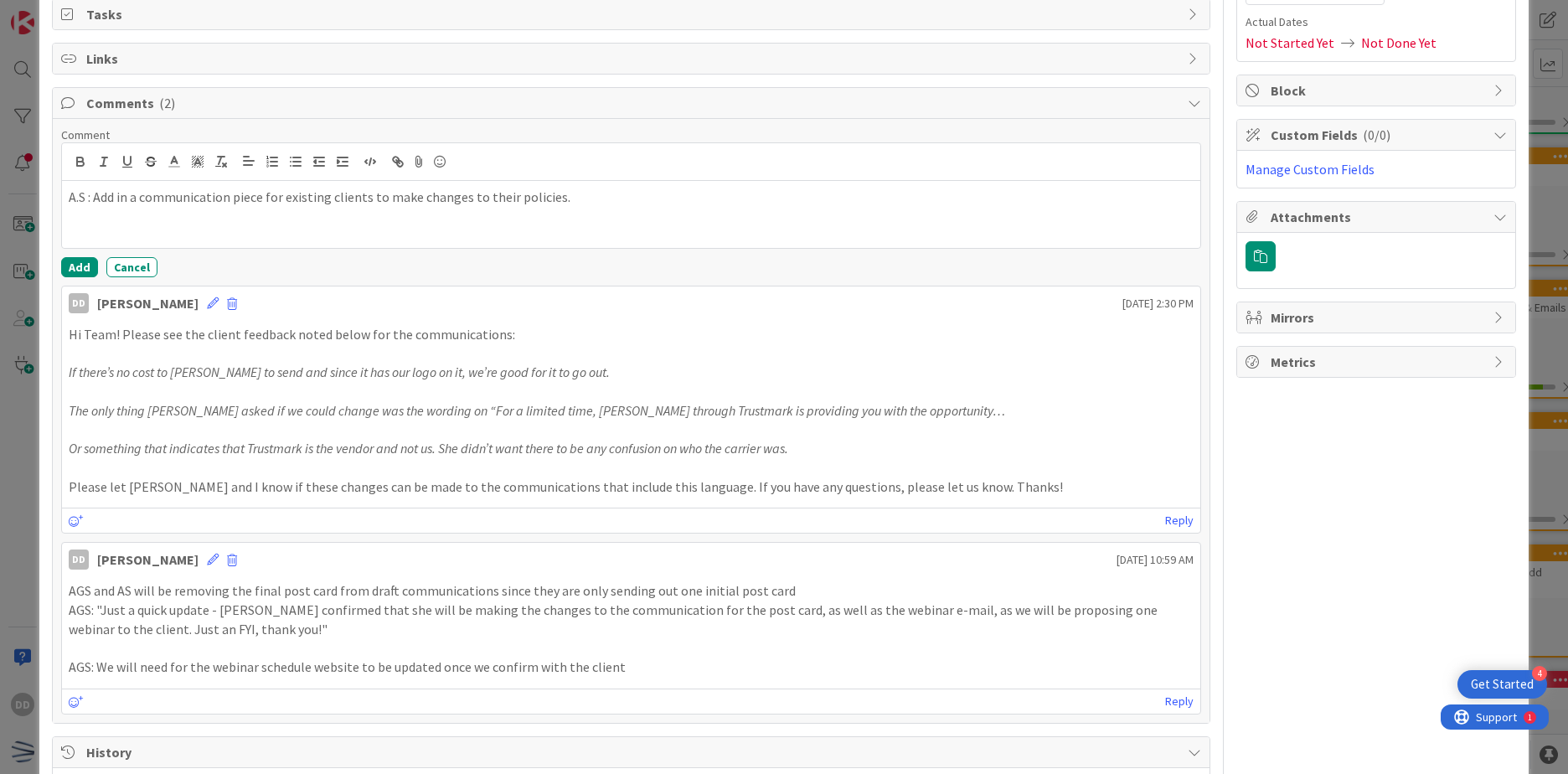
scroll to position [252, 0]
click at [1072, 476] on p "Please let Sowka, Alena and I know if these changes can be made to the communic…" at bounding box center [631, 485] width 1125 height 19
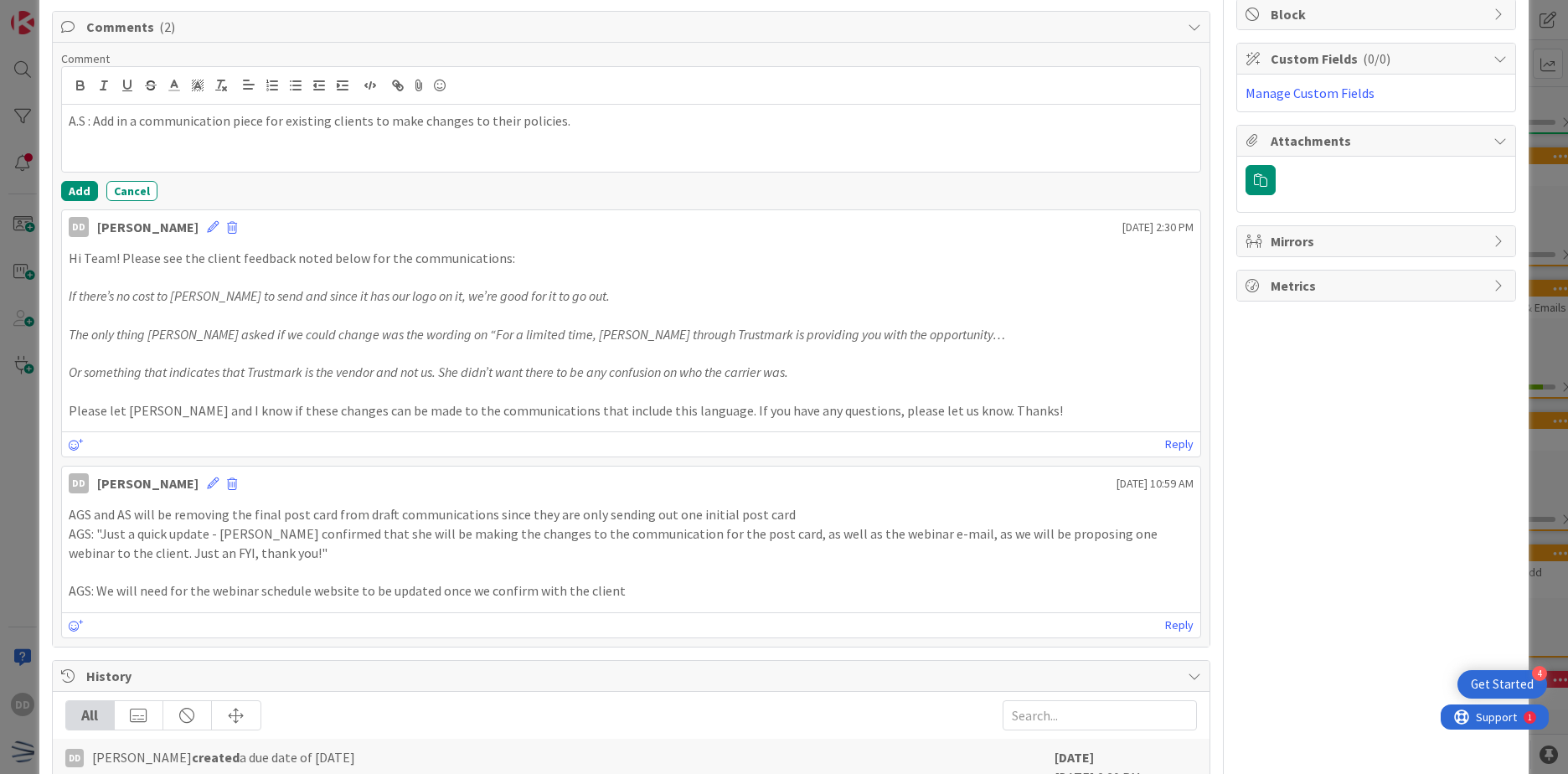
scroll to position [0, 0]
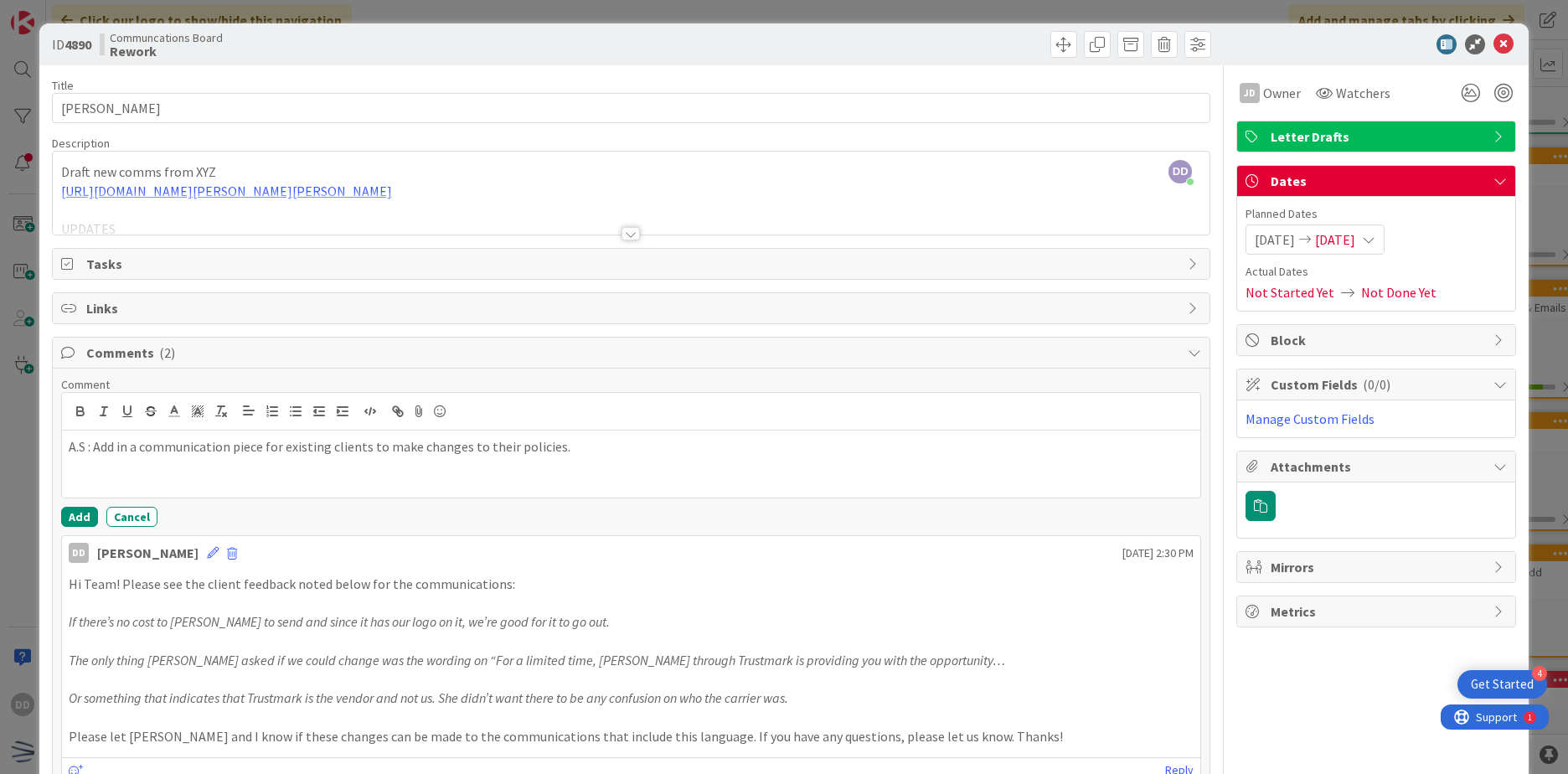
click at [1356, 248] on span "[DATE]" at bounding box center [1335, 239] width 40 height 20
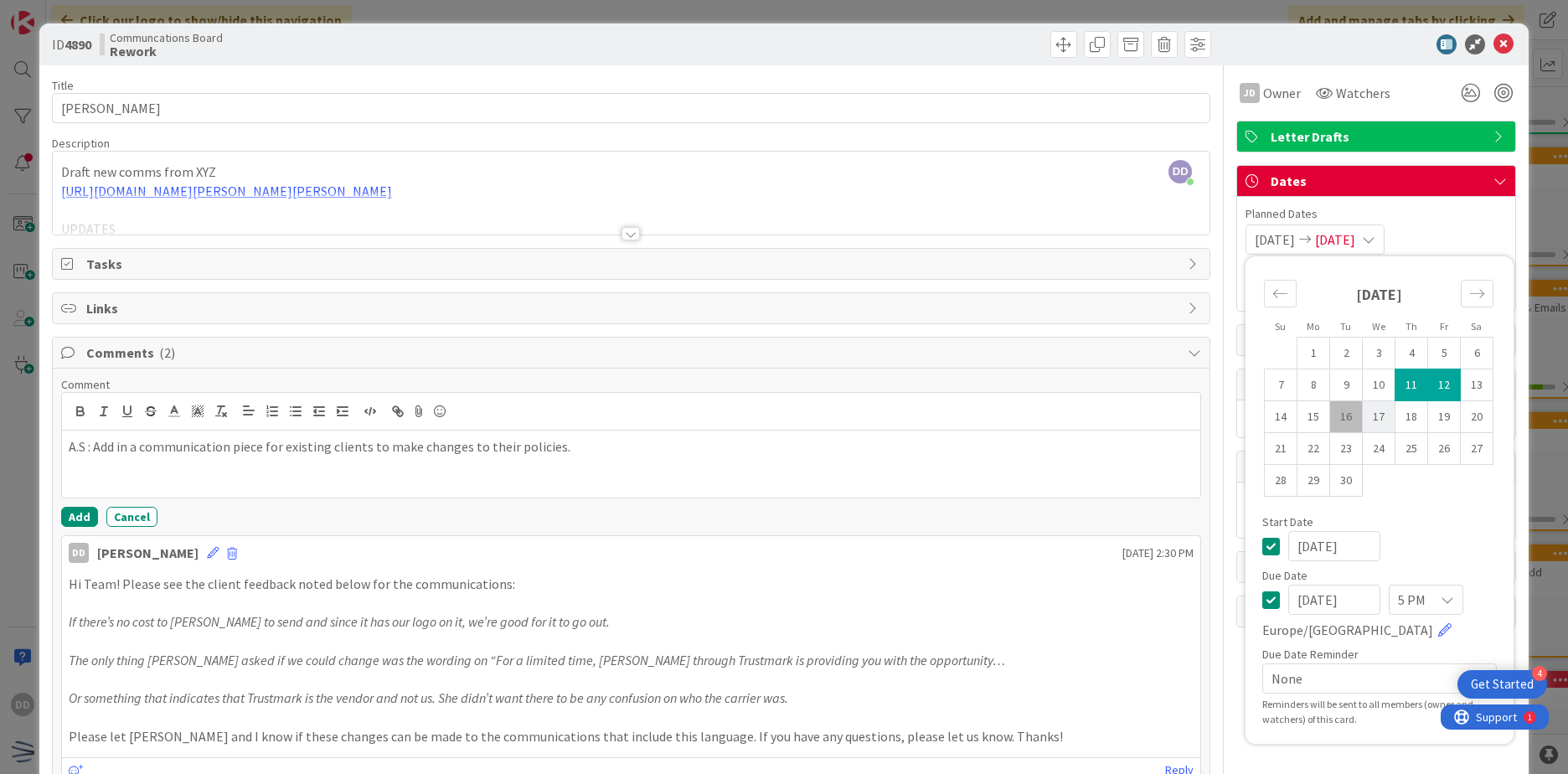
click at [1363, 414] on td "17" at bounding box center [1379, 417] width 33 height 32
type input "[DATE]"
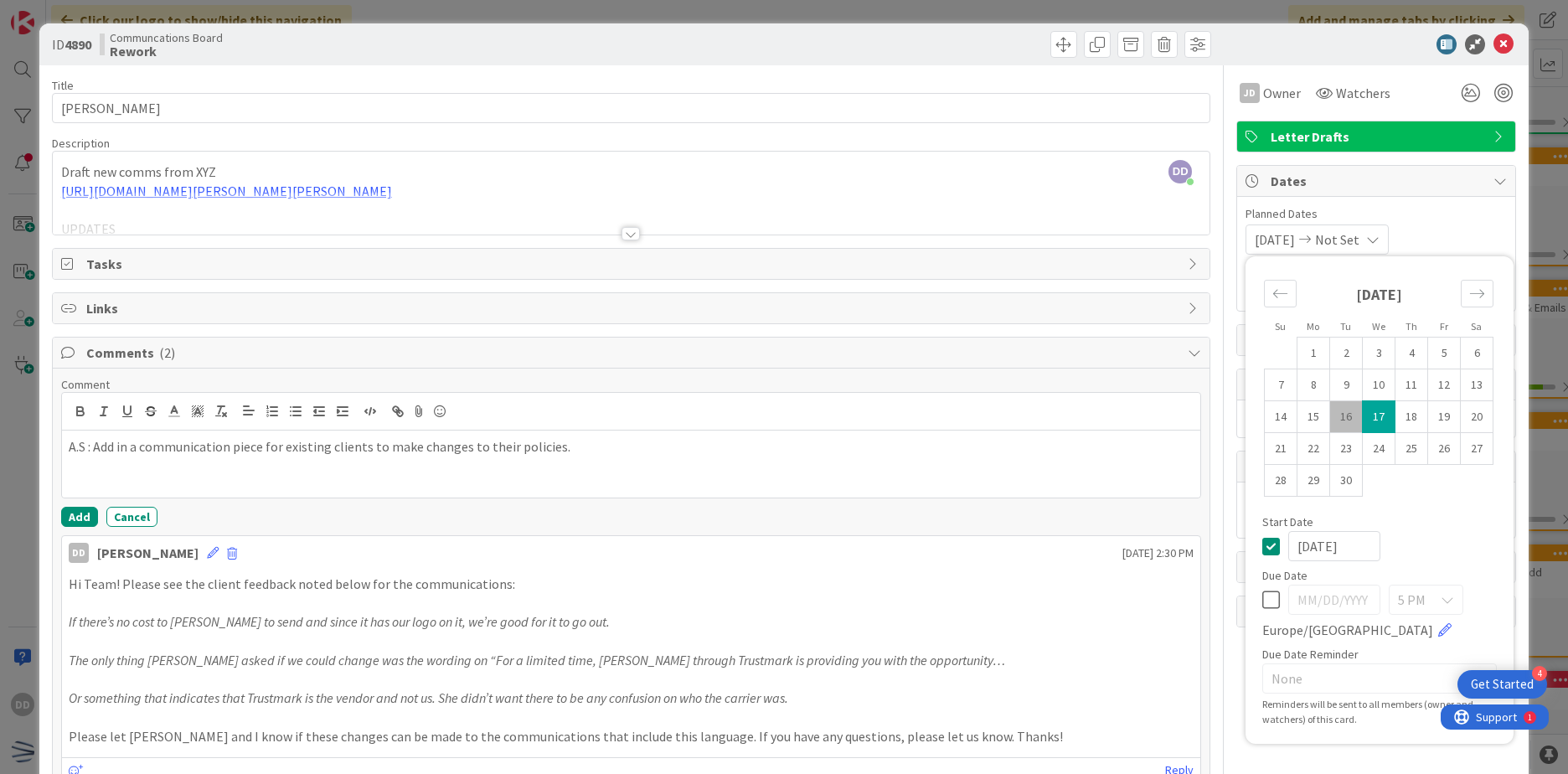
drag, startPoint x: 1333, startPoint y: 412, endPoint x: 1375, endPoint y: 408, distance: 42.2
click at [1332, 411] on td "16" at bounding box center [1347, 417] width 33 height 32
type input "[DATE]"
click at [1363, 414] on td "17" at bounding box center [1379, 417] width 33 height 32
type input "[DATE]"
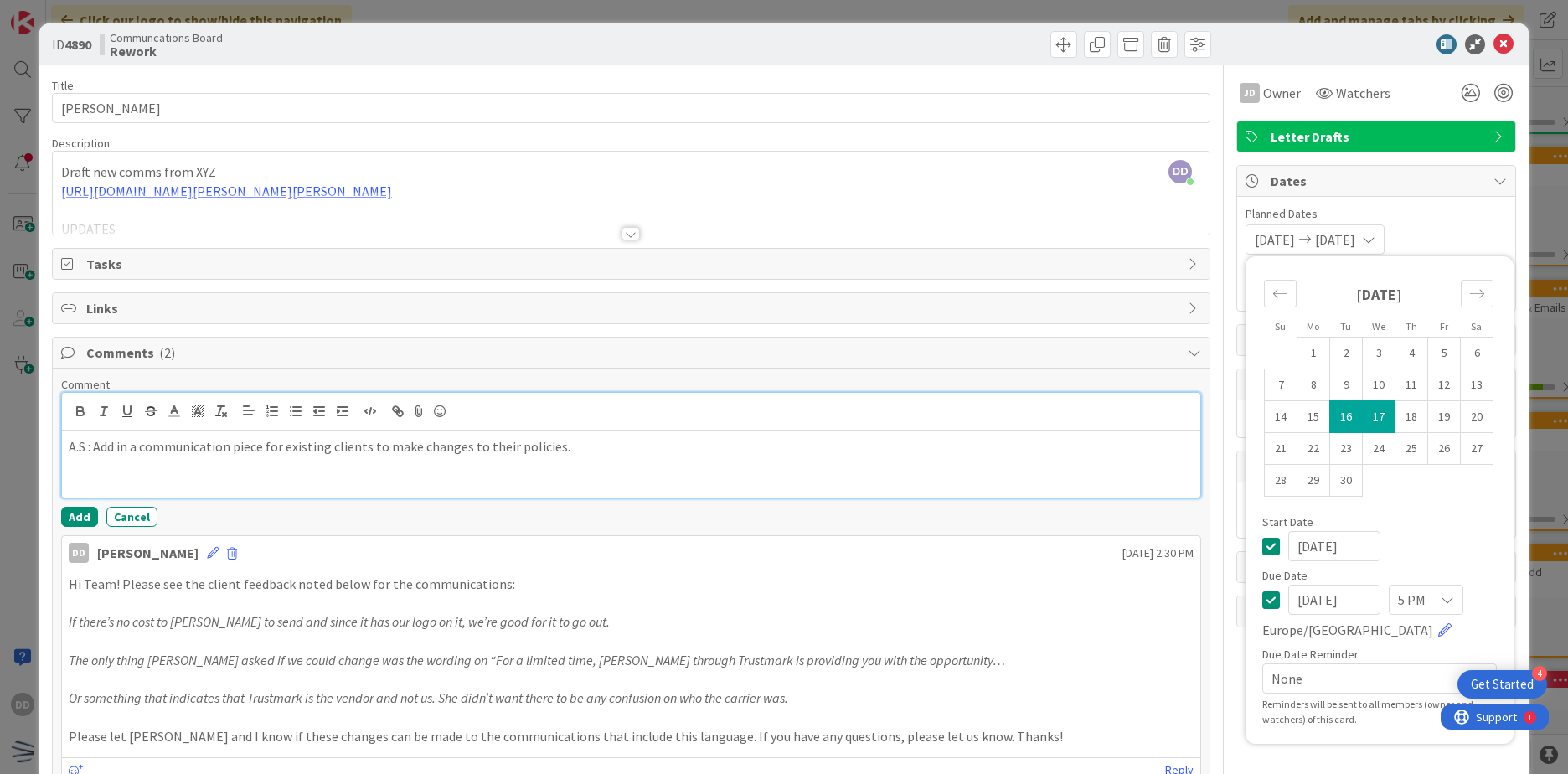
click at [1060, 455] on p "A.S : Add in a communication piece for existing clients to make changes to thei…" at bounding box center [631, 447] width 1125 height 19
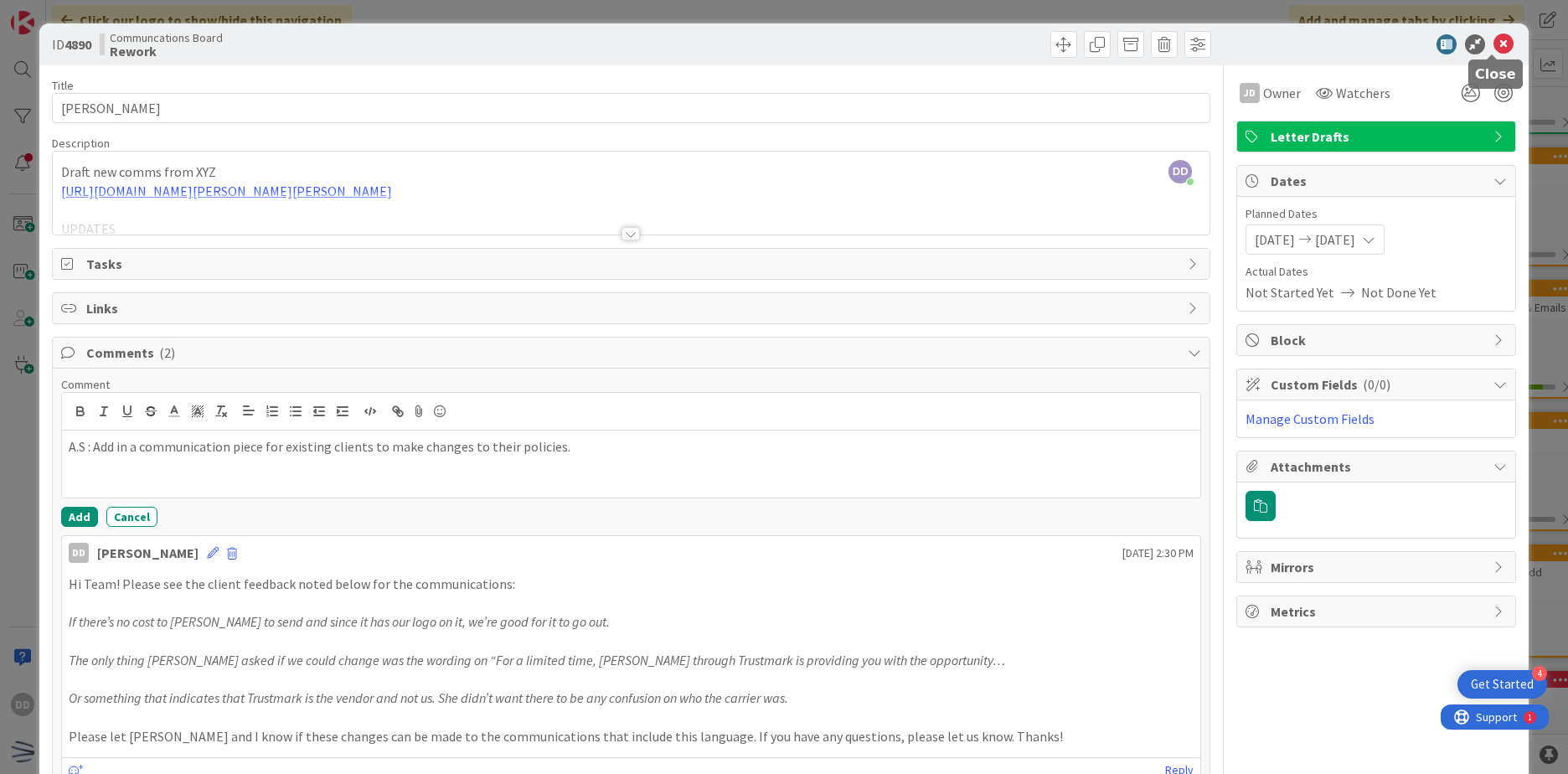
click at [1493, 46] on icon at bounding box center [1503, 44] width 20 height 20
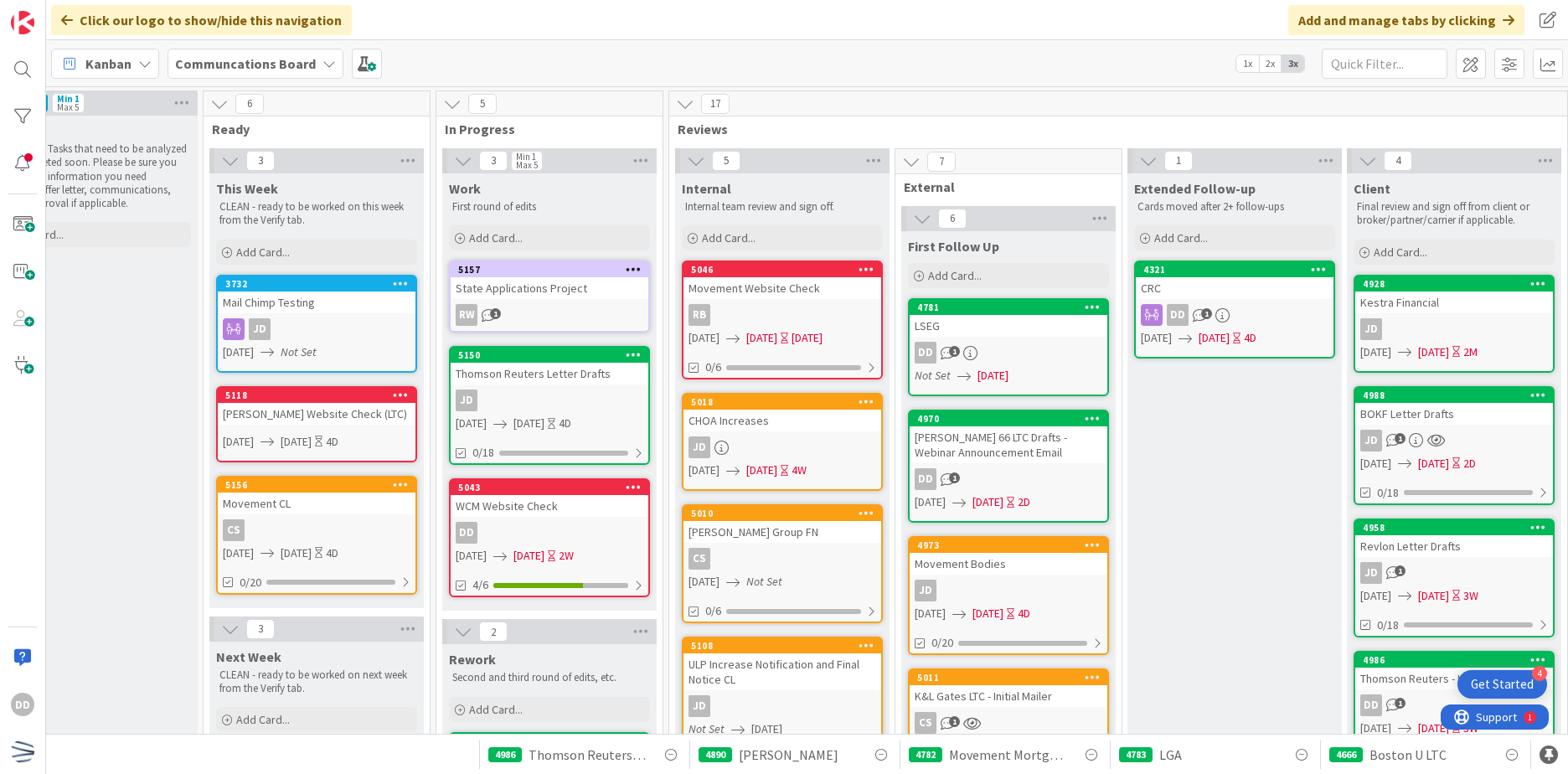
scroll to position [0, 286]
click at [1274, 313] on div "DD 1" at bounding box center [1235, 314] width 198 height 22
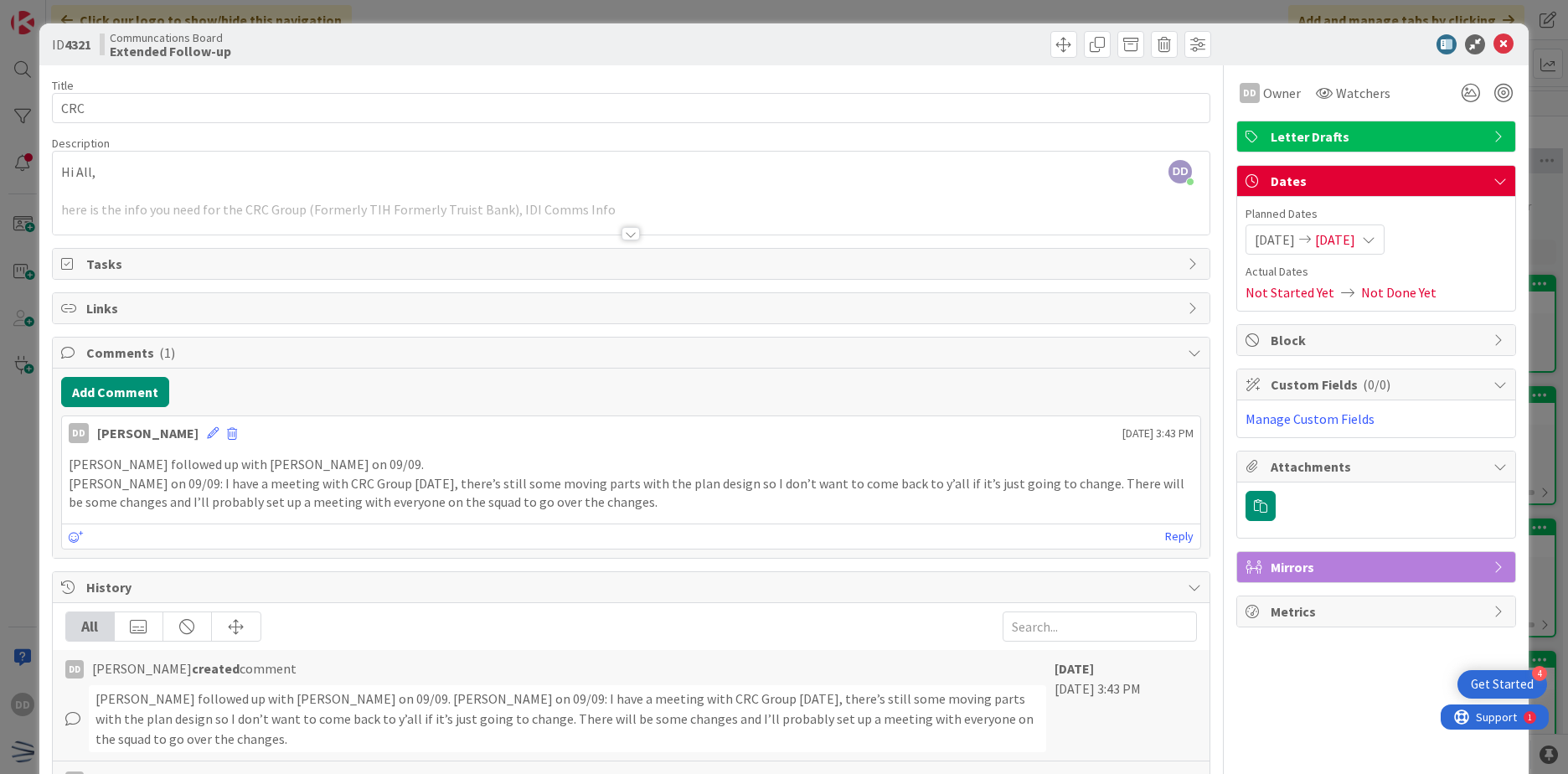
click at [495, 497] on p "Ian on 09/09: I have a meeting with CRC Group today, there’s still some moving …" at bounding box center [631, 493] width 1125 height 37
click at [1494, 42] on icon at bounding box center [1503, 44] width 20 height 20
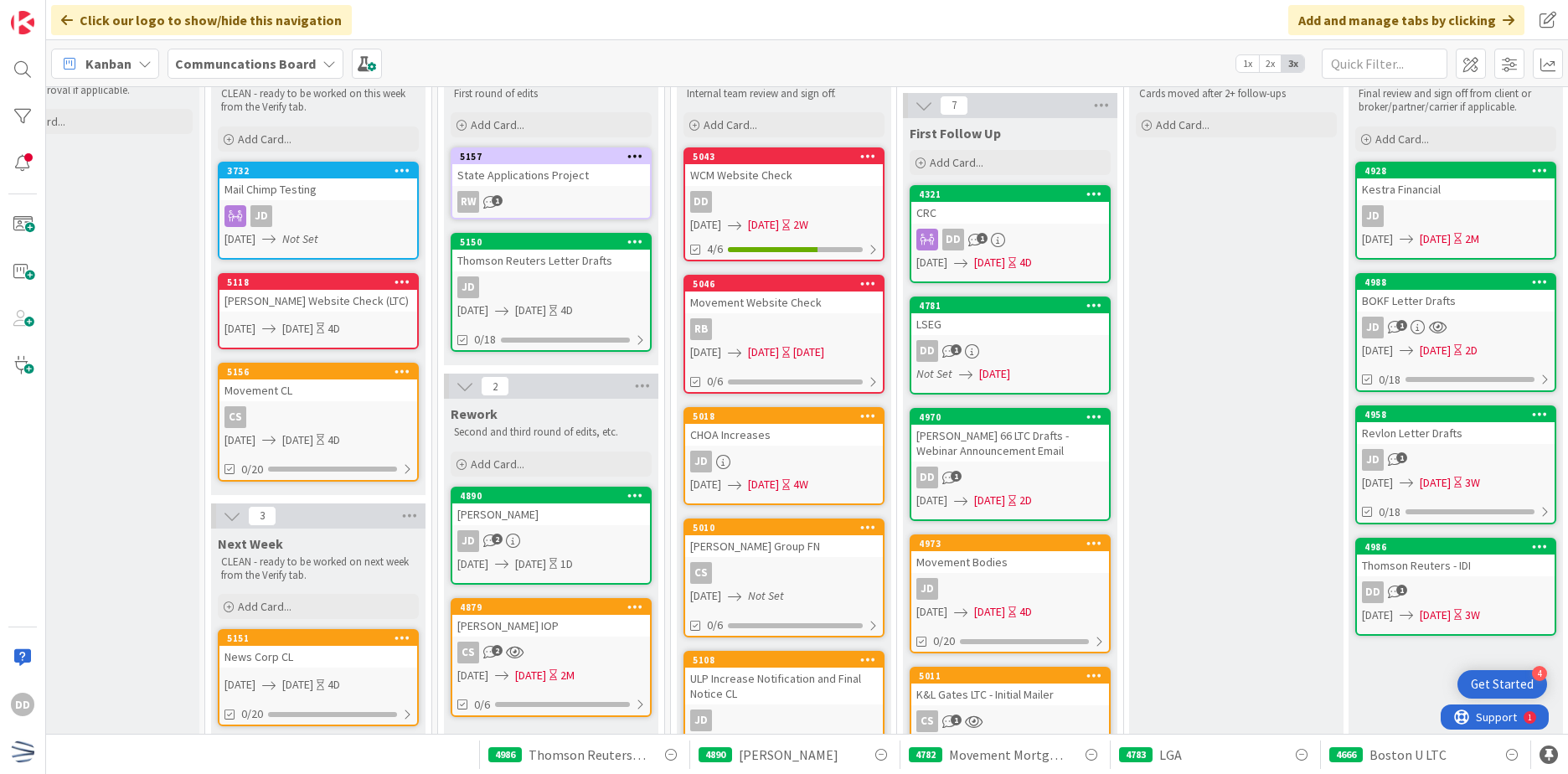
scroll to position [84, 286]
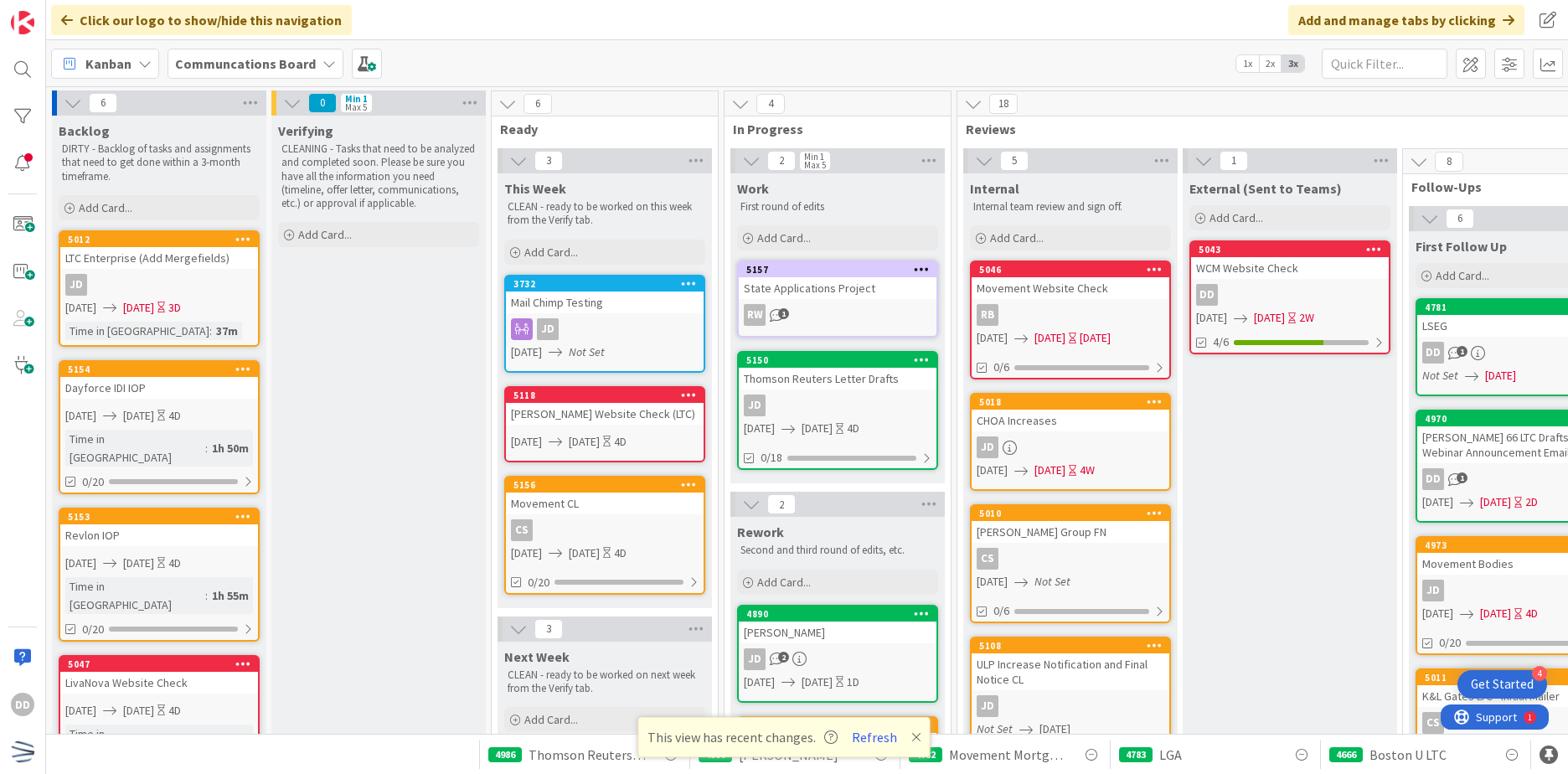
scroll to position [84, 0]
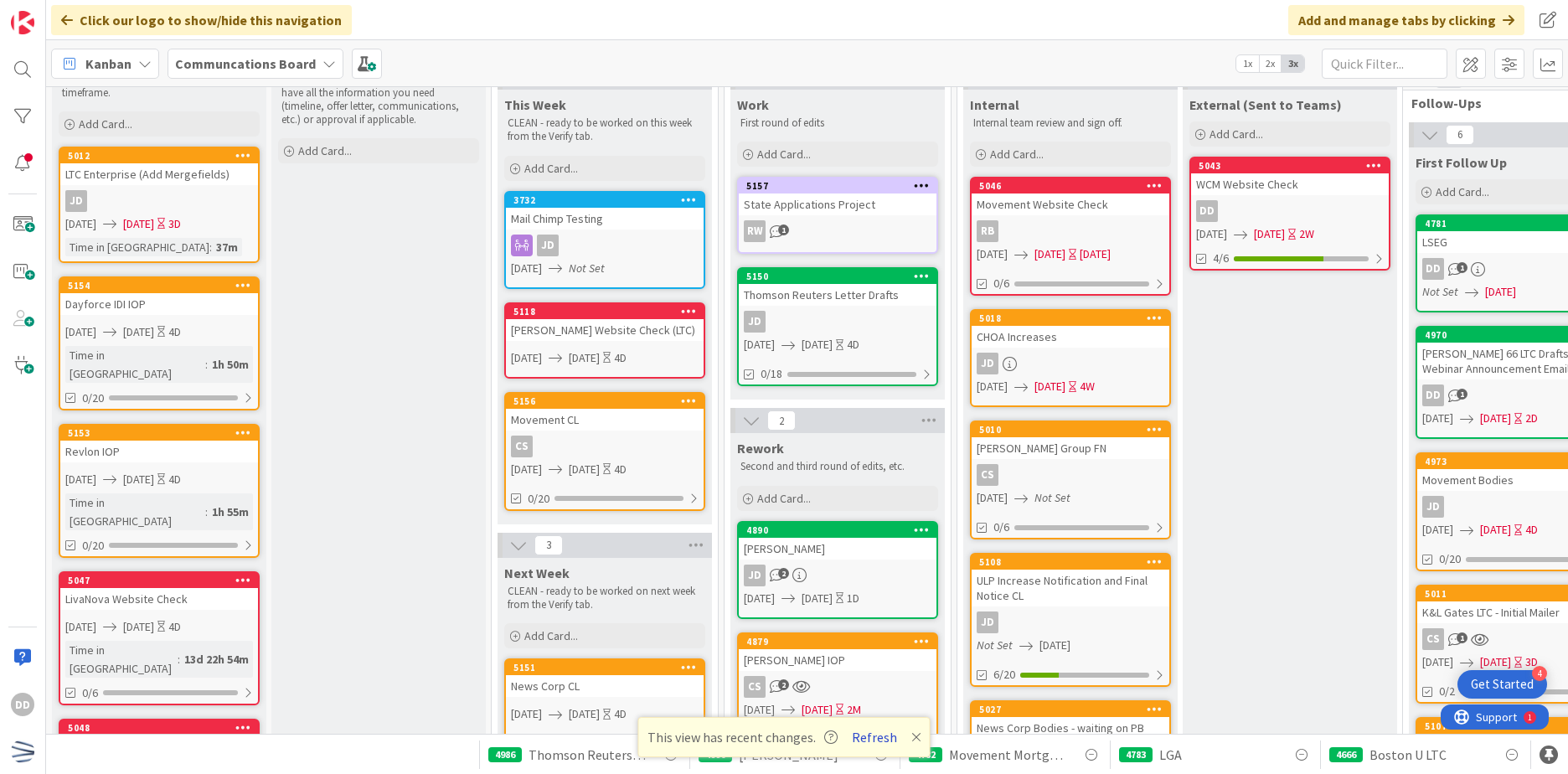
click at [856, 744] on button "Refresh" at bounding box center [874, 737] width 57 height 22
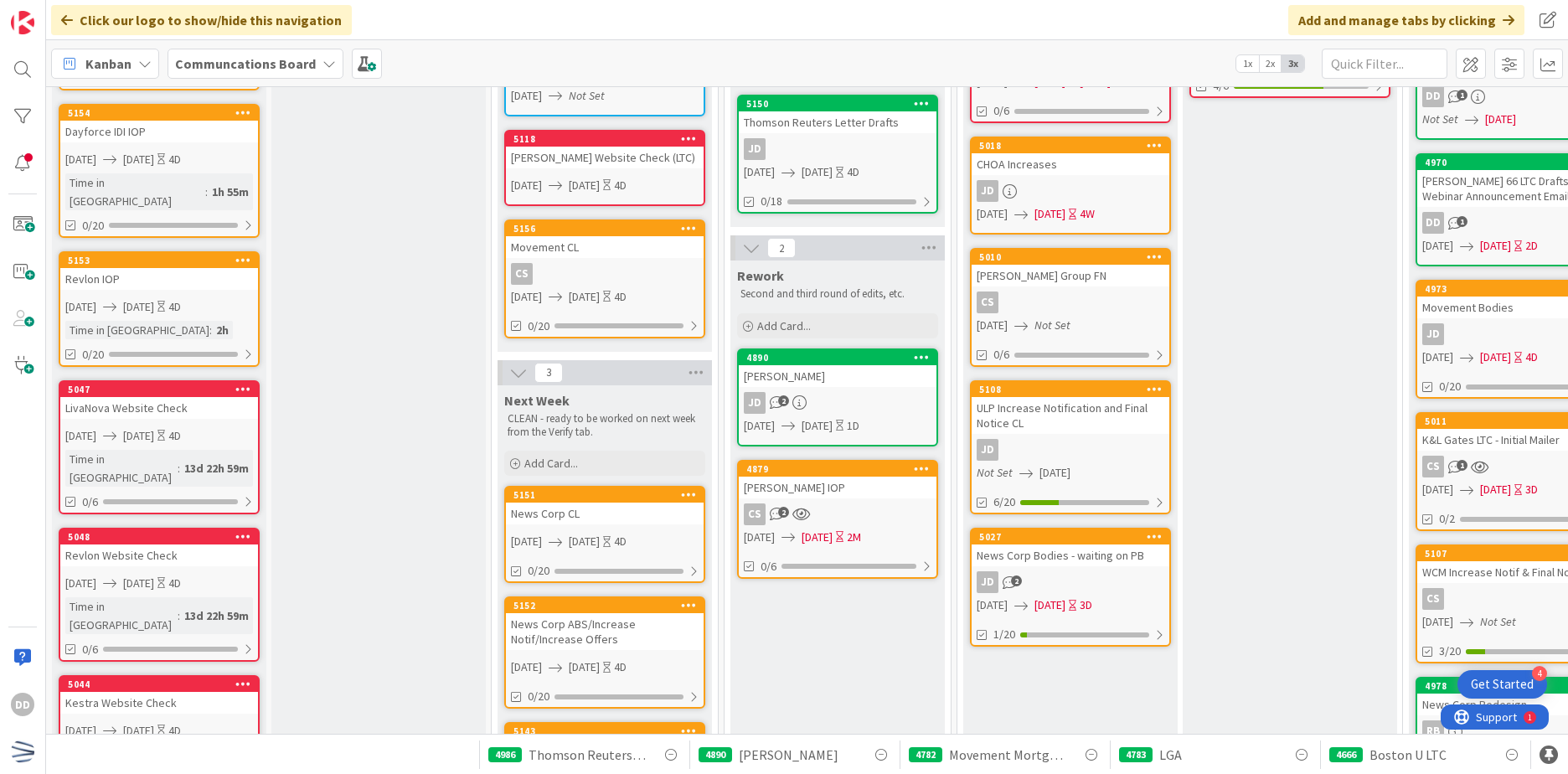
scroll to position [84, 0]
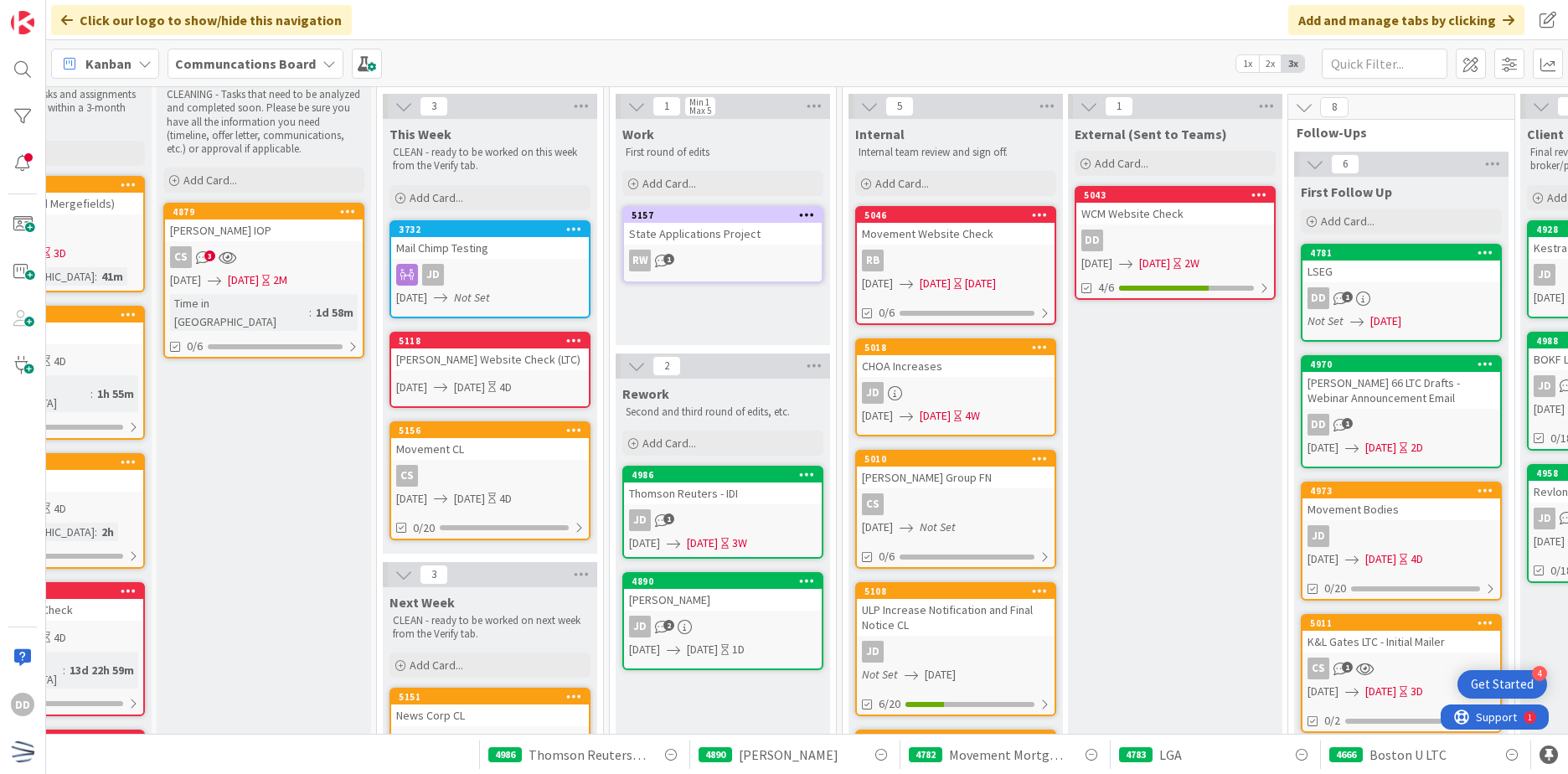
scroll to position [0, 115]
